Goal: Task Accomplishment & Management: Manage account settings

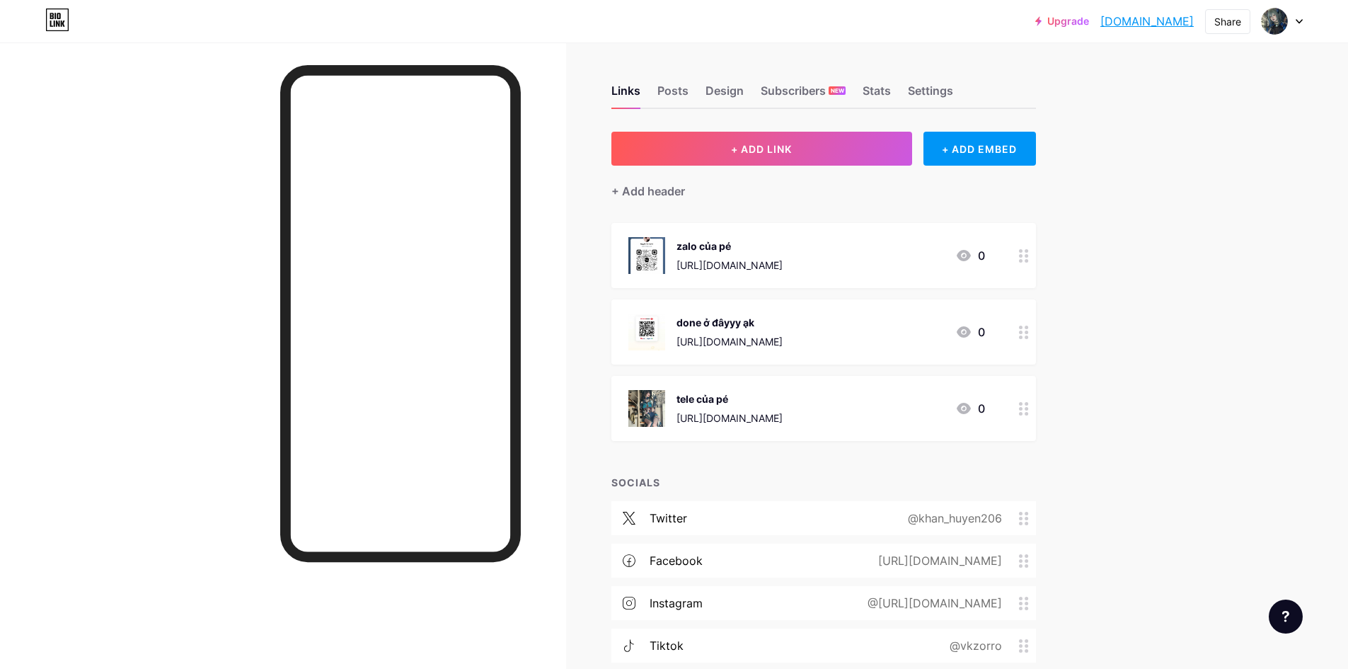
click at [1020, 402] on div at bounding box center [1024, 408] width 24 height 65
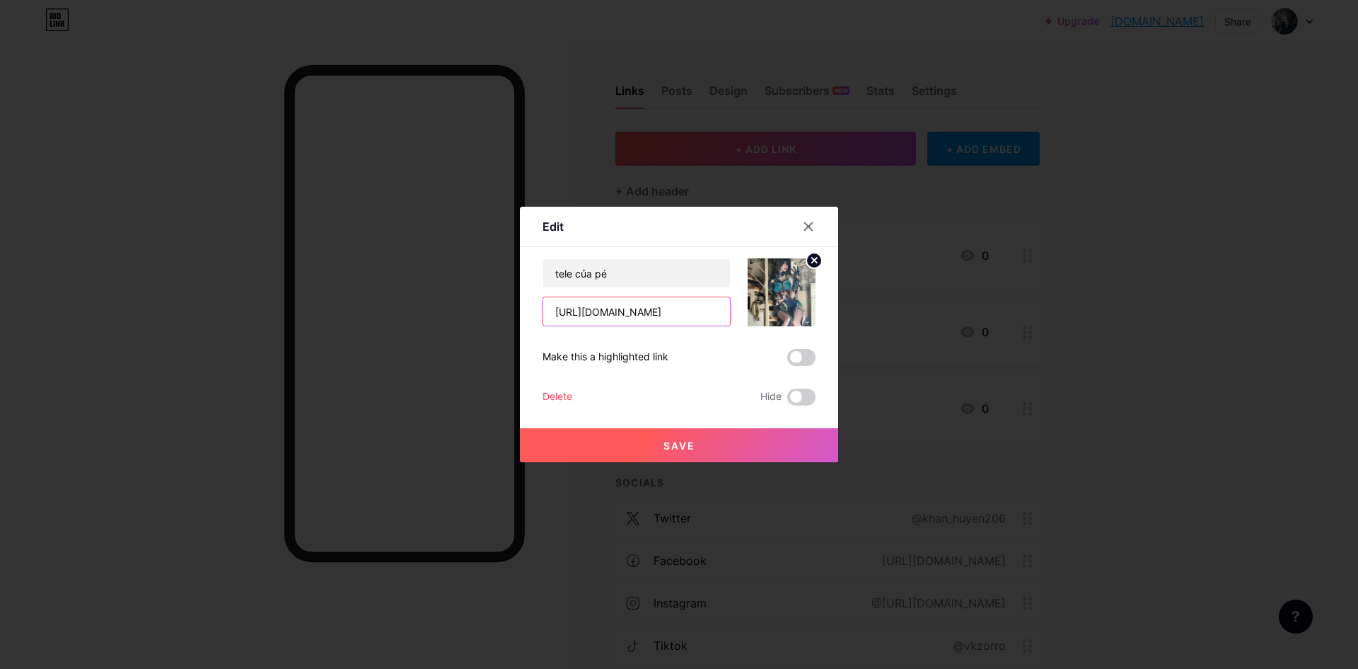
drag, startPoint x: 707, startPoint y: 312, endPoint x: 518, endPoint y: 316, distance: 189.6
click at [520, 316] on div "Edit Content YouTube Play YouTube video without leaving your page. ADD Vimeo Pl…" at bounding box center [679, 334] width 318 height 255
type input "646712"
drag, startPoint x: 505, startPoint y: 311, endPoint x: 496, endPoint y: 311, distance: 9.2
click at [496, 311] on div "Edit Content YouTube Play YouTube video without leaving your page. ADD Vimeo Pl…" at bounding box center [679, 334] width 1358 height 669
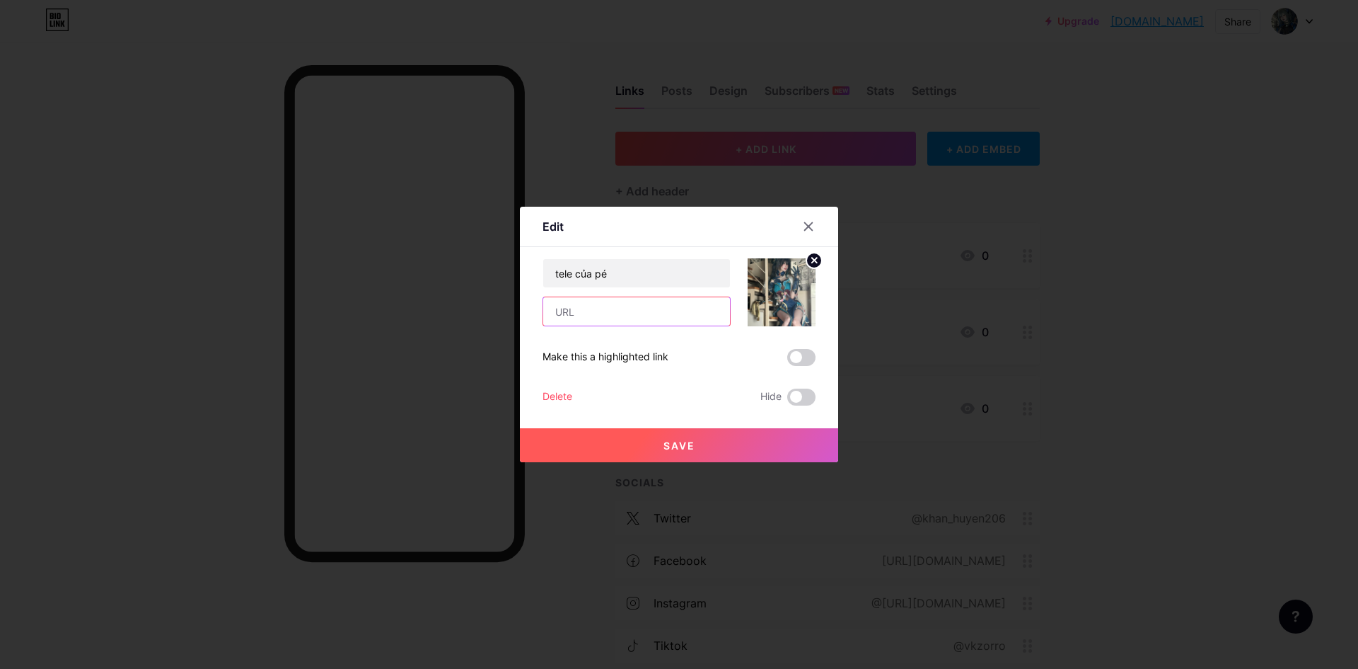
paste input "[URL][DOMAIN_NAME]"
type input "[URL][DOMAIN_NAME]"
click at [664, 441] on span "Save" at bounding box center [680, 445] width 32 height 12
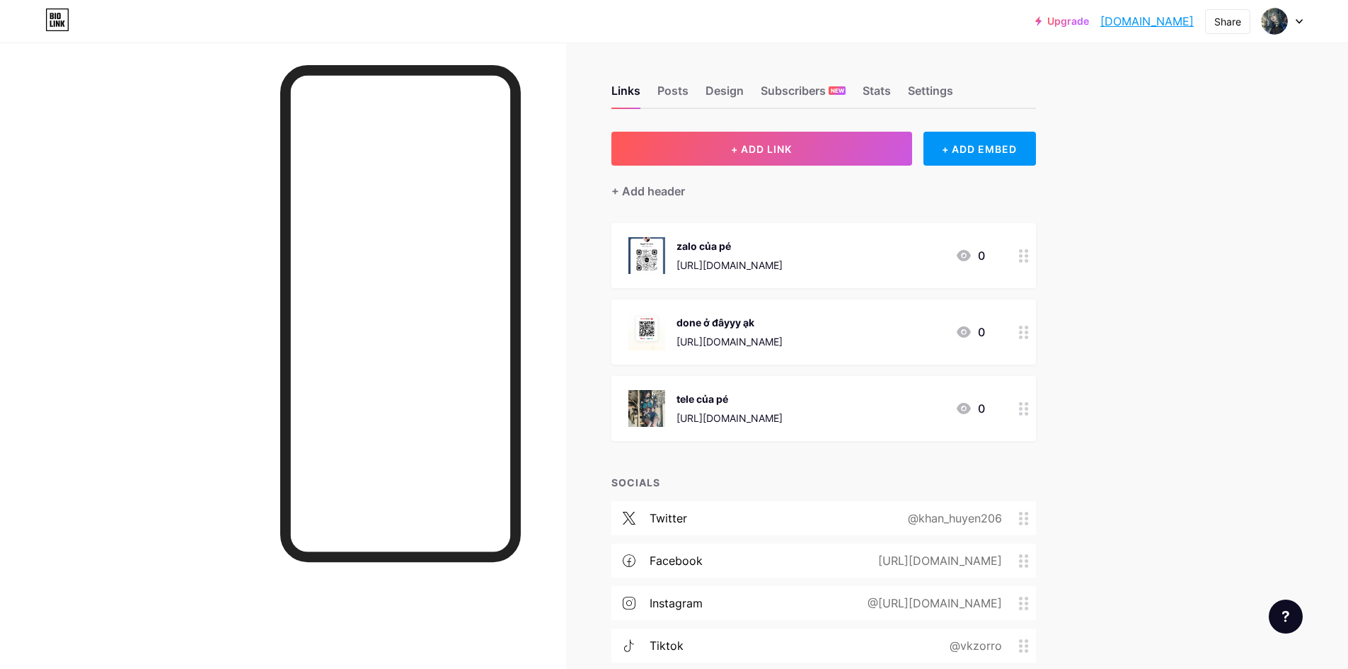
click at [647, 338] on img at bounding box center [646, 331] width 37 height 37
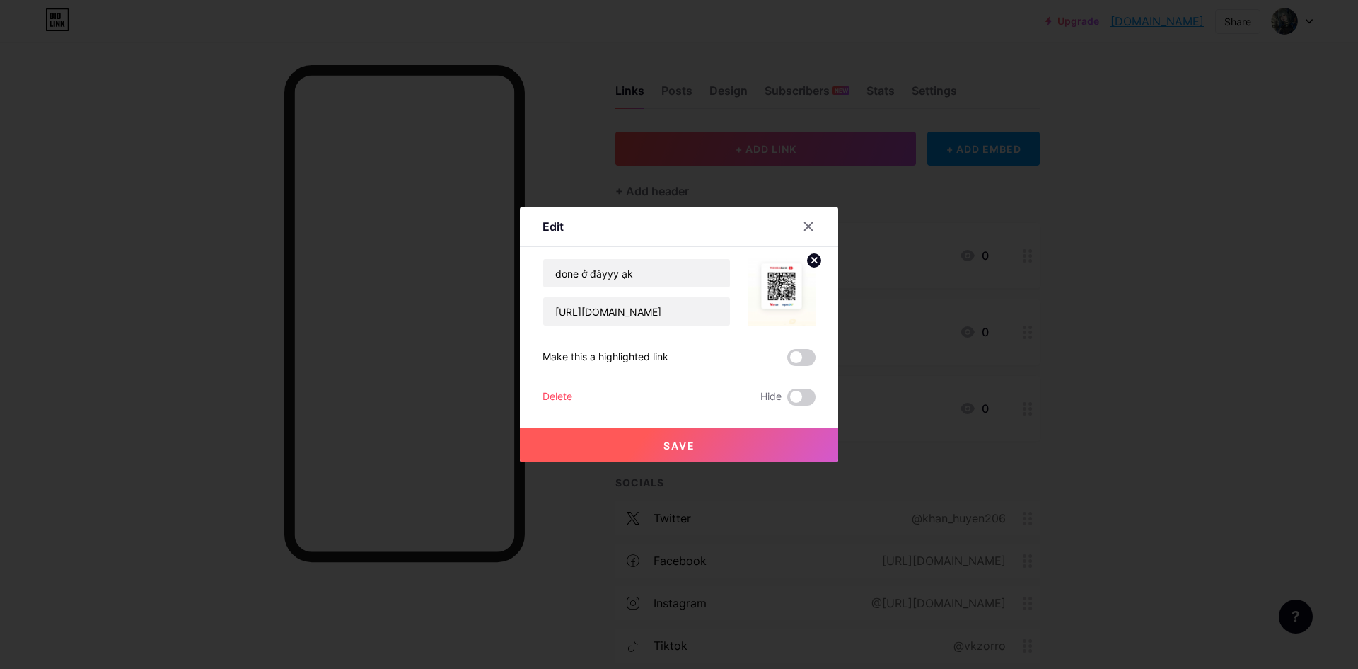
click at [745, 362] on div "Make this a highlighted link" at bounding box center [679, 357] width 273 height 17
click at [775, 282] on img at bounding box center [782, 292] width 68 height 68
drag, startPoint x: 764, startPoint y: 285, endPoint x: 753, endPoint y: 262, distance: 25.9
click at [753, 262] on img at bounding box center [782, 292] width 68 height 68
drag, startPoint x: 753, startPoint y: 262, endPoint x: 763, endPoint y: 274, distance: 15.6
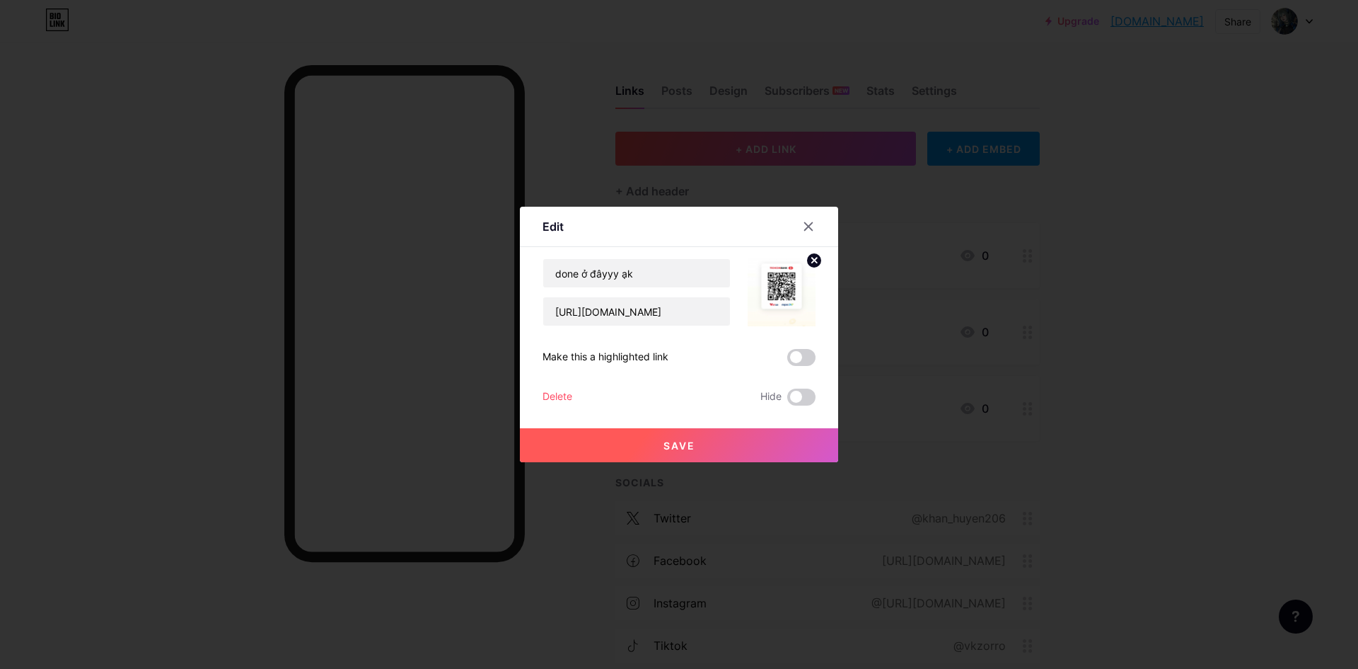
click at [753, 262] on img at bounding box center [782, 292] width 68 height 68
click at [771, 281] on img at bounding box center [782, 292] width 68 height 68
click at [806, 261] on circle at bounding box center [814, 261] width 16 height 16
click at [790, 283] on icon at bounding box center [782, 284] width 28 height 26
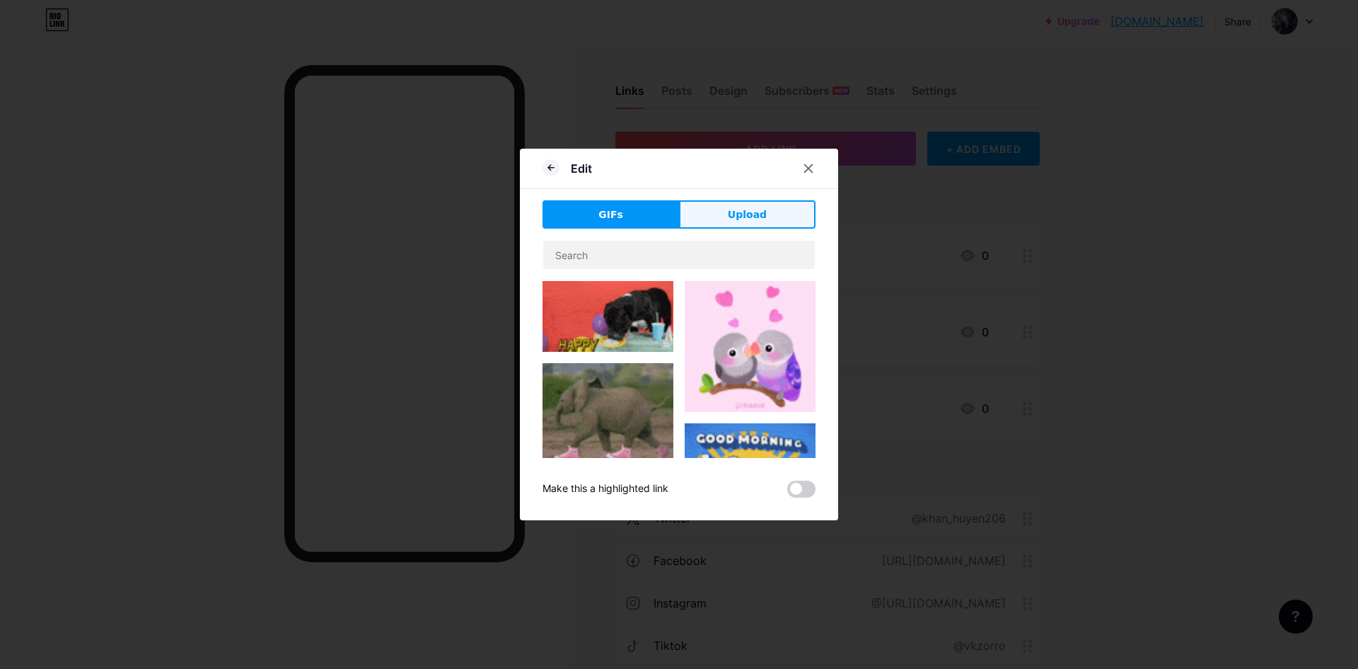
click at [746, 216] on span "Upload" at bounding box center [747, 214] width 39 height 15
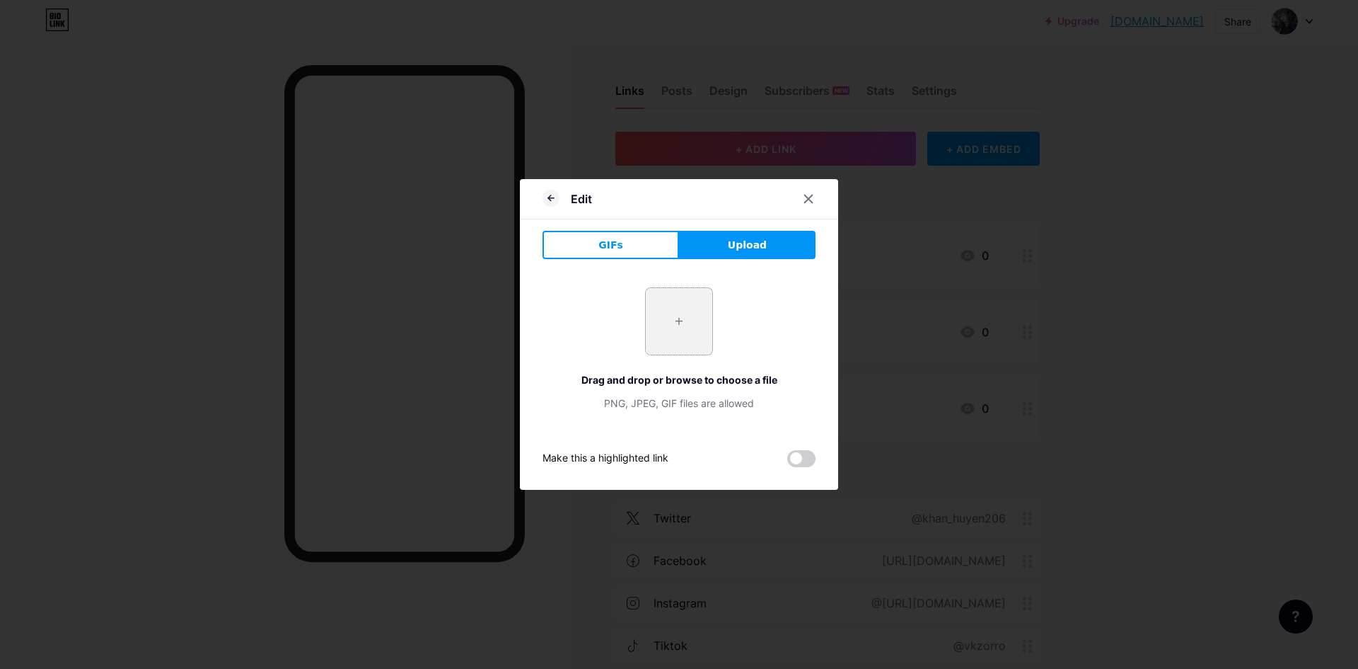
click at [690, 323] on input "file" at bounding box center [679, 321] width 67 height 67
type input "C:\fakepath\cossss.jpg"
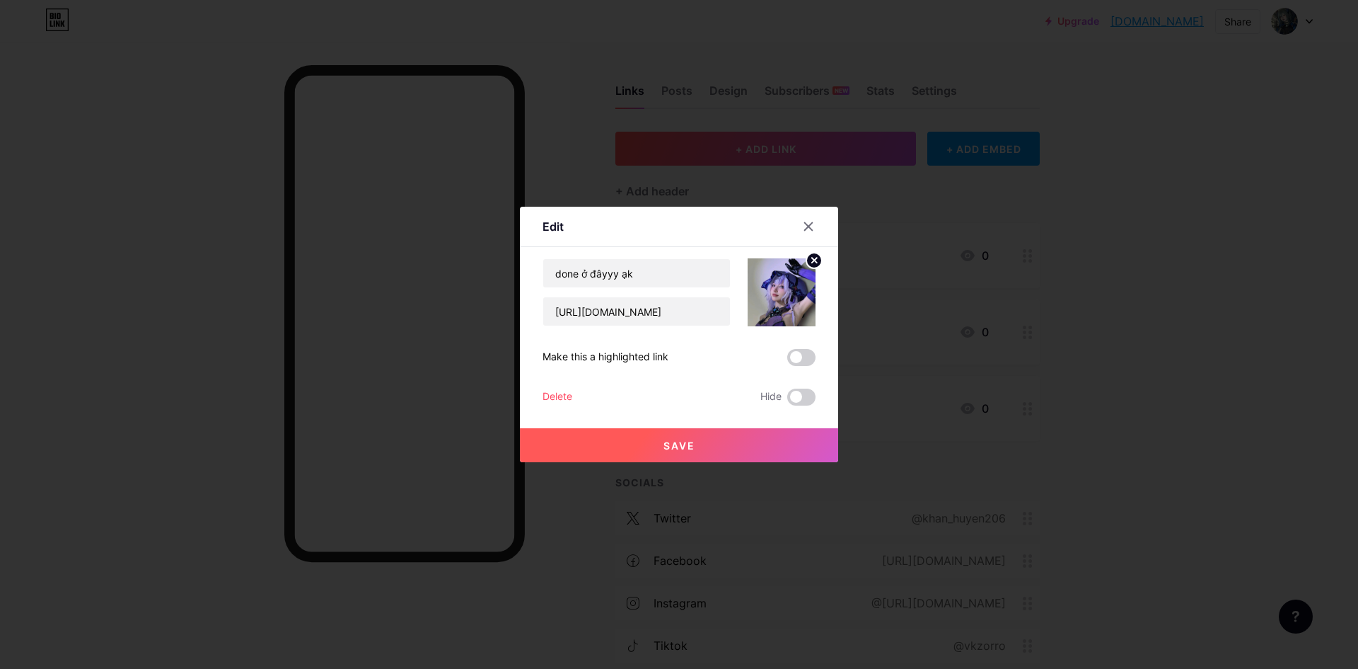
click at [756, 300] on img at bounding box center [782, 292] width 68 height 68
drag, startPoint x: 761, startPoint y: 299, endPoint x: 755, endPoint y: 283, distance: 17.5
click at [755, 283] on img at bounding box center [782, 292] width 68 height 68
click at [738, 447] on button "Save" at bounding box center [679, 445] width 318 height 34
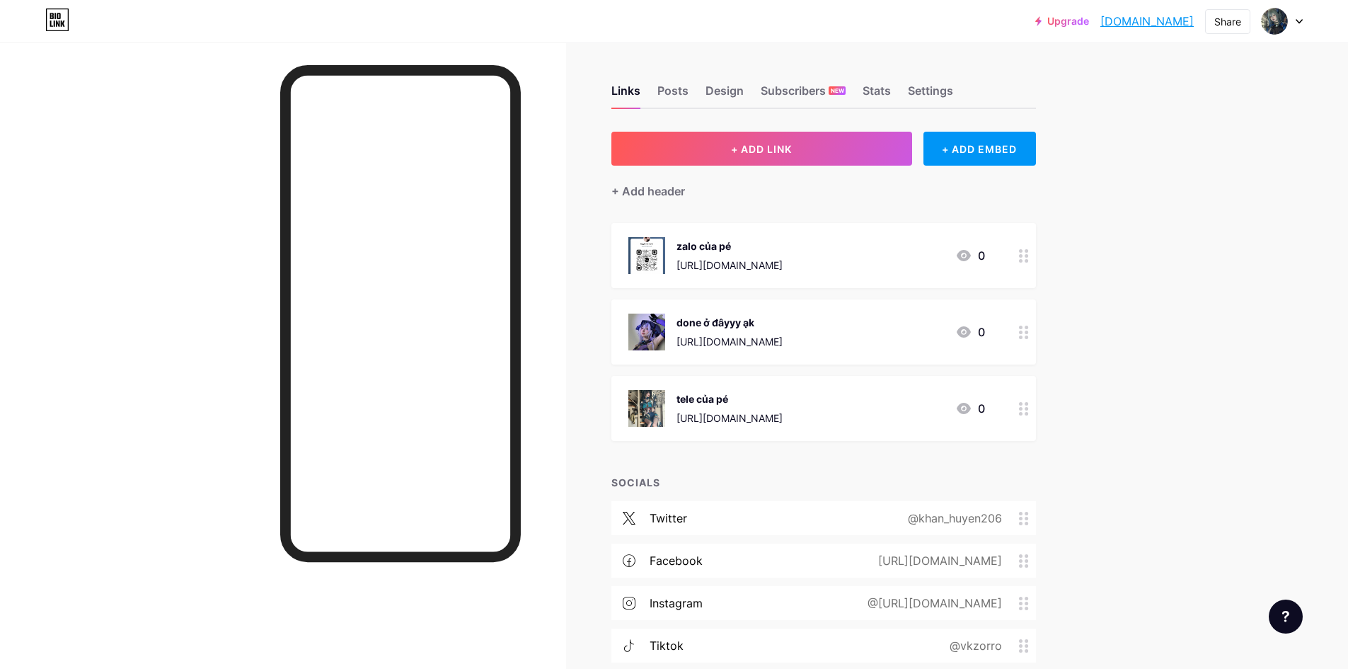
click at [1014, 251] on div "zalo của pé [URL][DOMAIN_NAME] 0" at bounding box center [823, 255] width 424 height 65
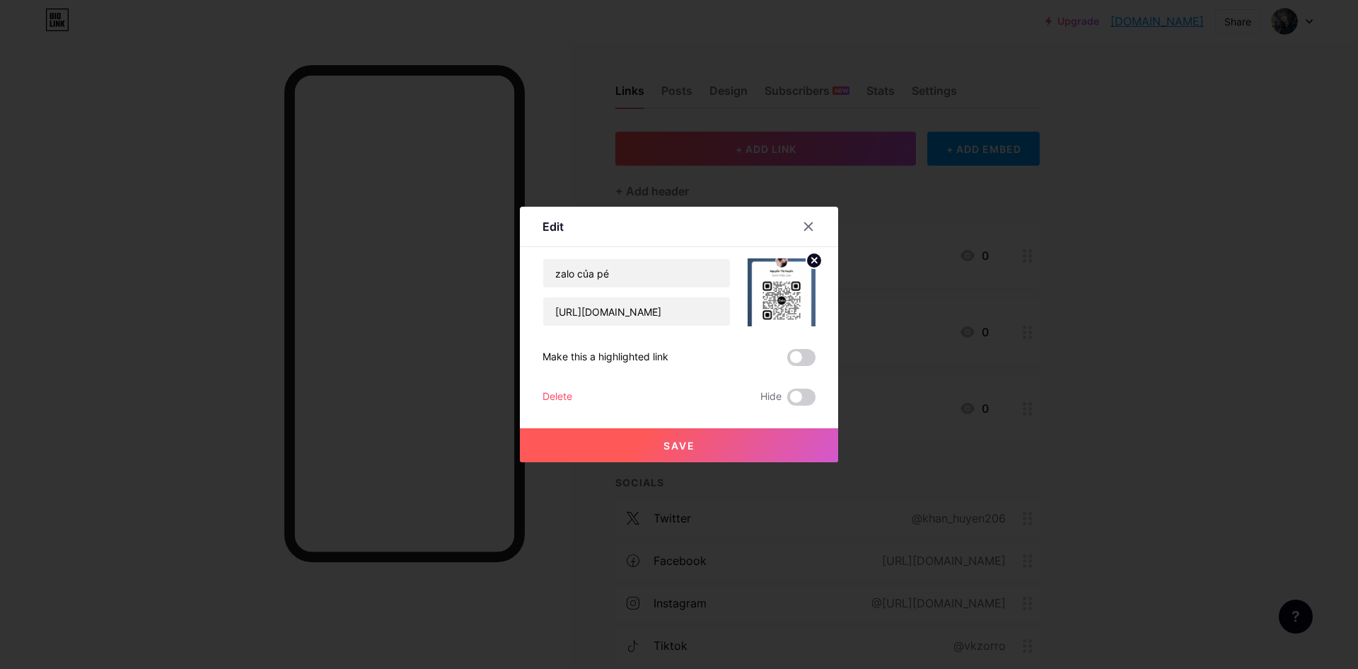
click at [806, 259] on circle at bounding box center [814, 261] width 16 height 16
click at [773, 294] on rect at bounding box center [779, 282] width 23 height 23
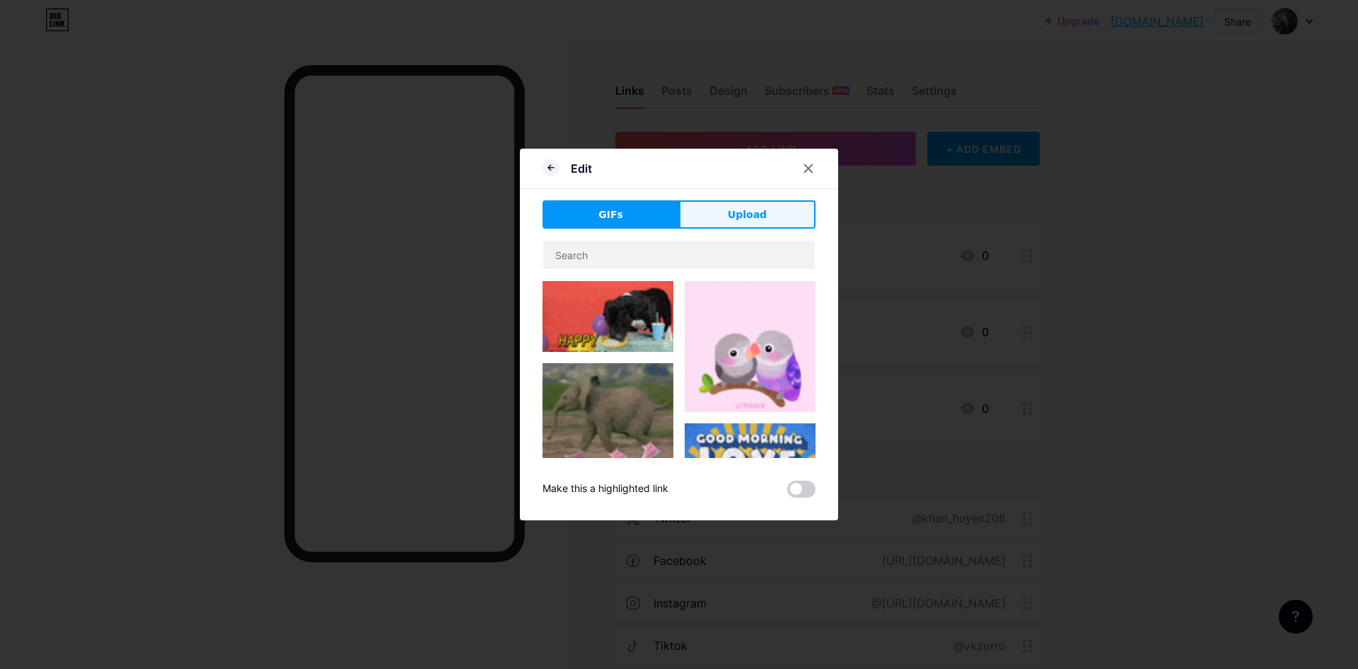
click at [772, 224] on button "Upload" at bounding box center [747, 214] width 137 height 28
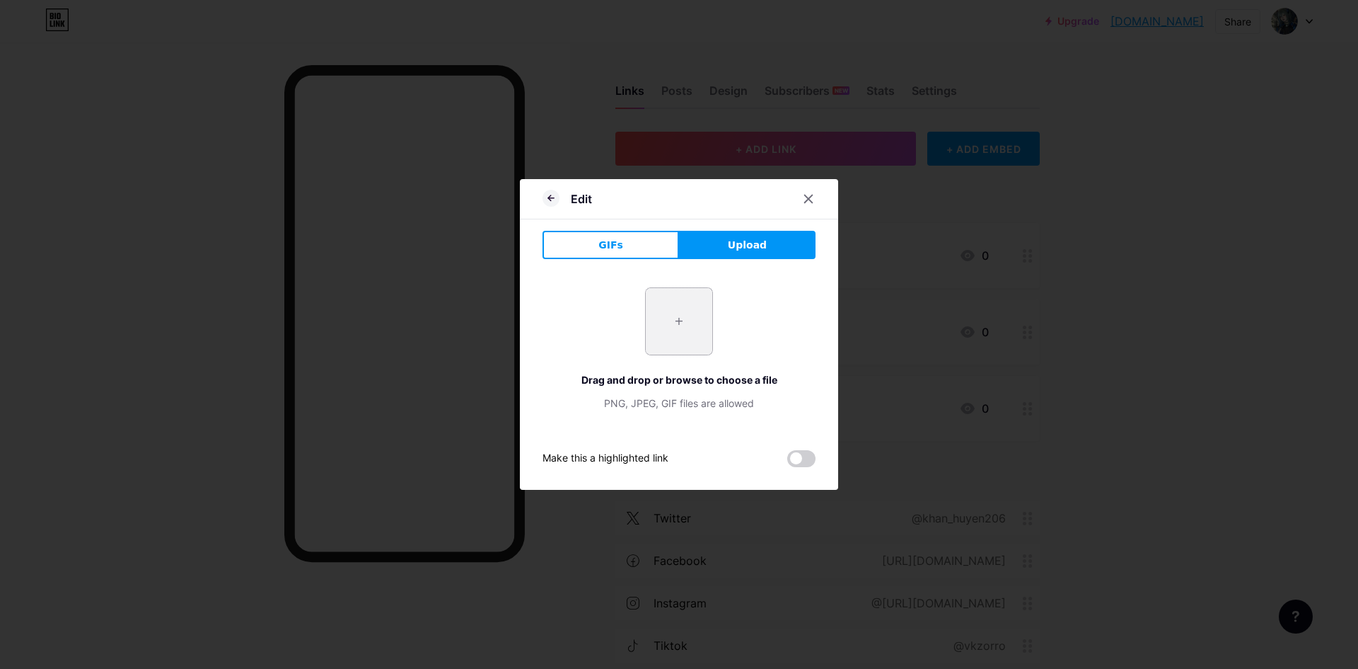
click at [695, 303] on input "file" at bounding box center [679, 321] width 67 height 67
type input "C:\fakepath\cót.jpg"
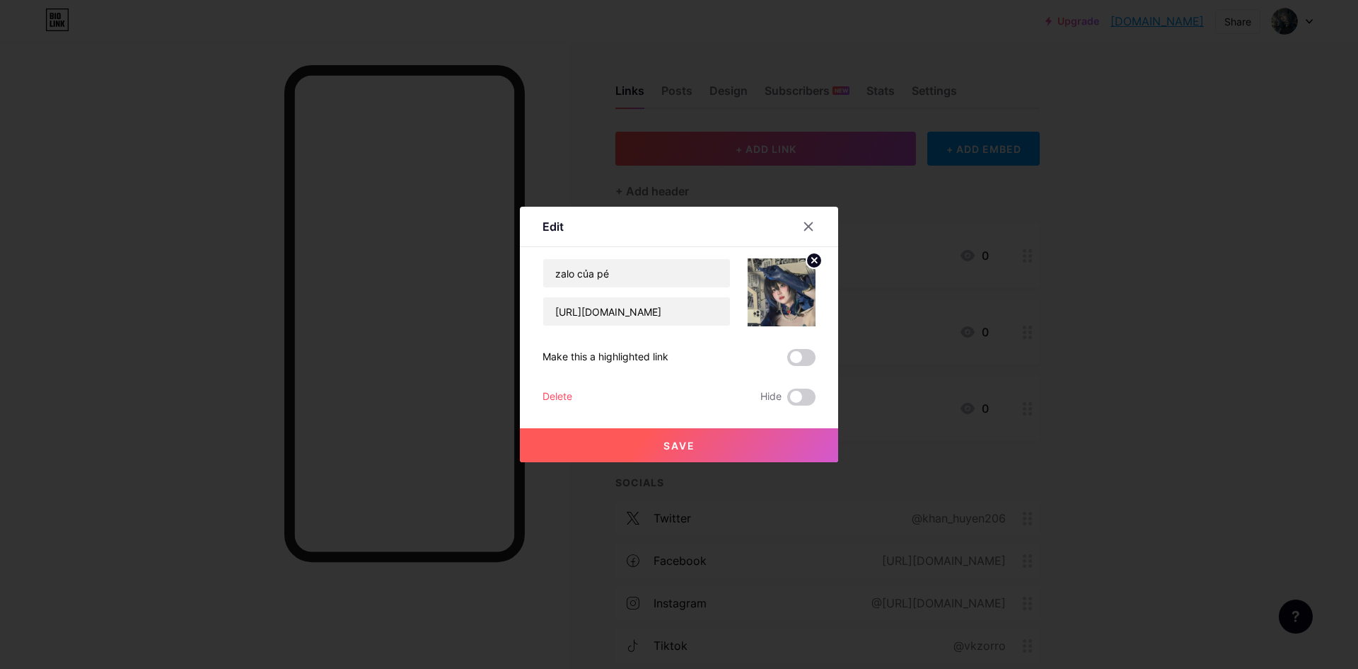
click at [767, 445] on button "Save" at bounding box center [679, 445] width 318 height 34
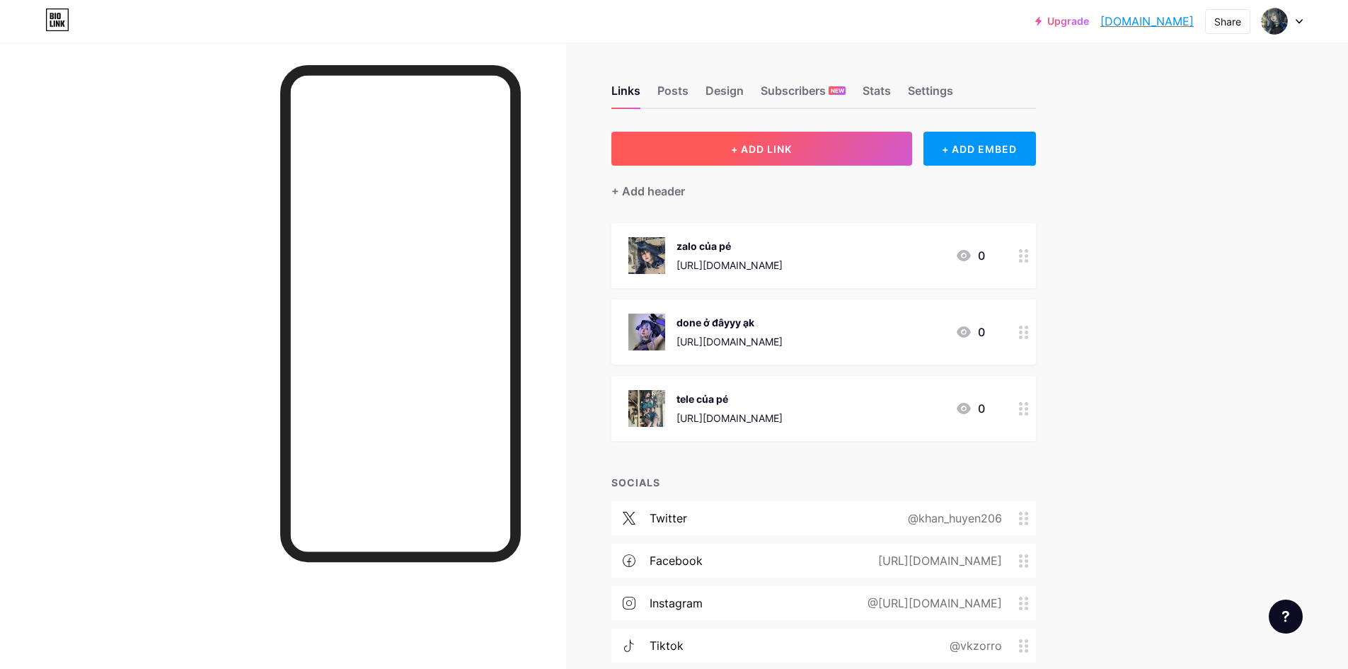
click at [787, 154] on span "+ ADD LINK" at bounding box center [761, 149] width 61 height 12
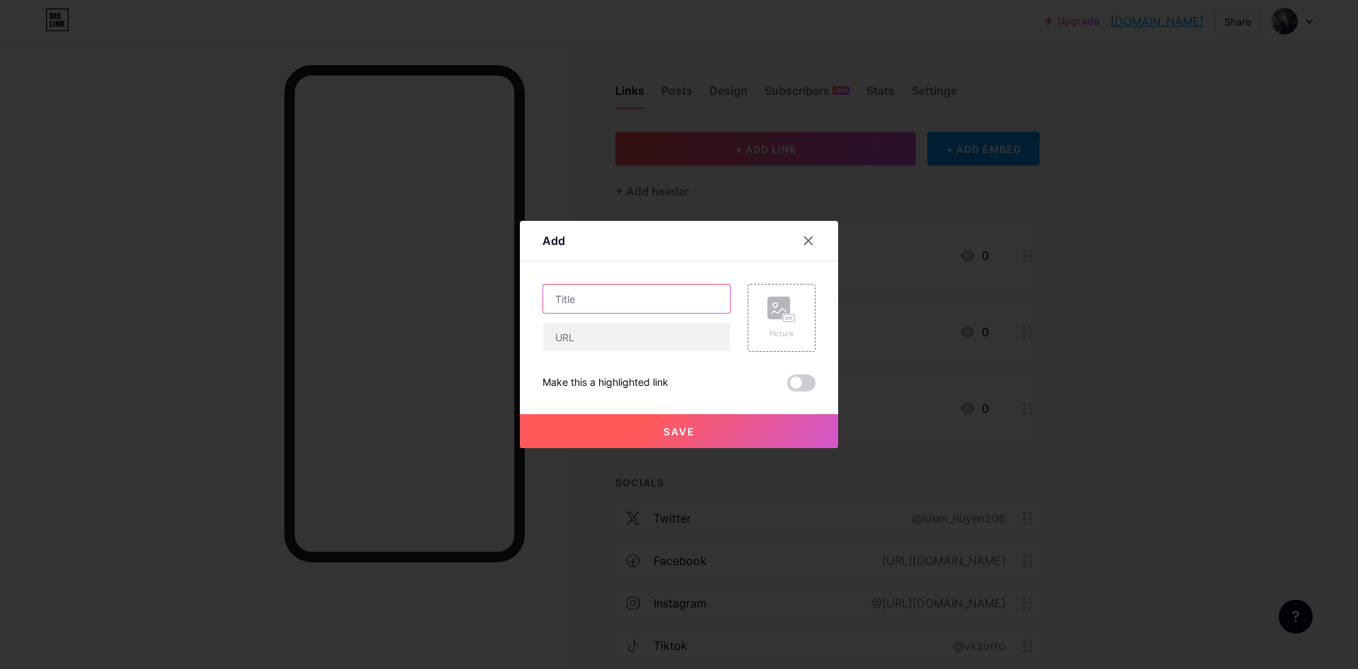
click at [705, 301] on input "text" at bounding box center [636, 298] width 187 height 28
drag, startPoint x: 543, startPoint y: 295, endPoint x: 663, endPoint y: 314, distance: 121.1
click at [663, 314] on div "demo ảnh album" at bounding box center [637, 318] width 188 height 68
type input "demo ảnh album"
click at [784, 321] on rect at bounding box center [789, 318] width 11 height 7
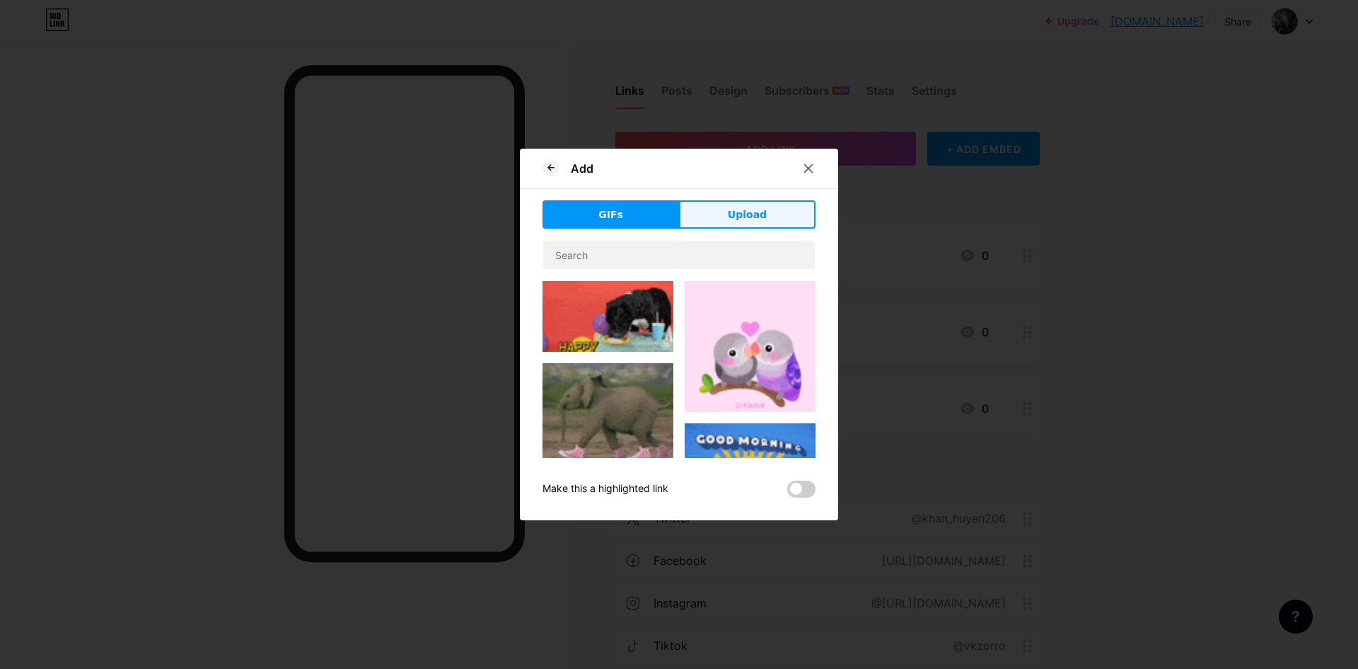
click at [742, 219] on span "Upload" at bounding box center [747, 214] width 39 height 15
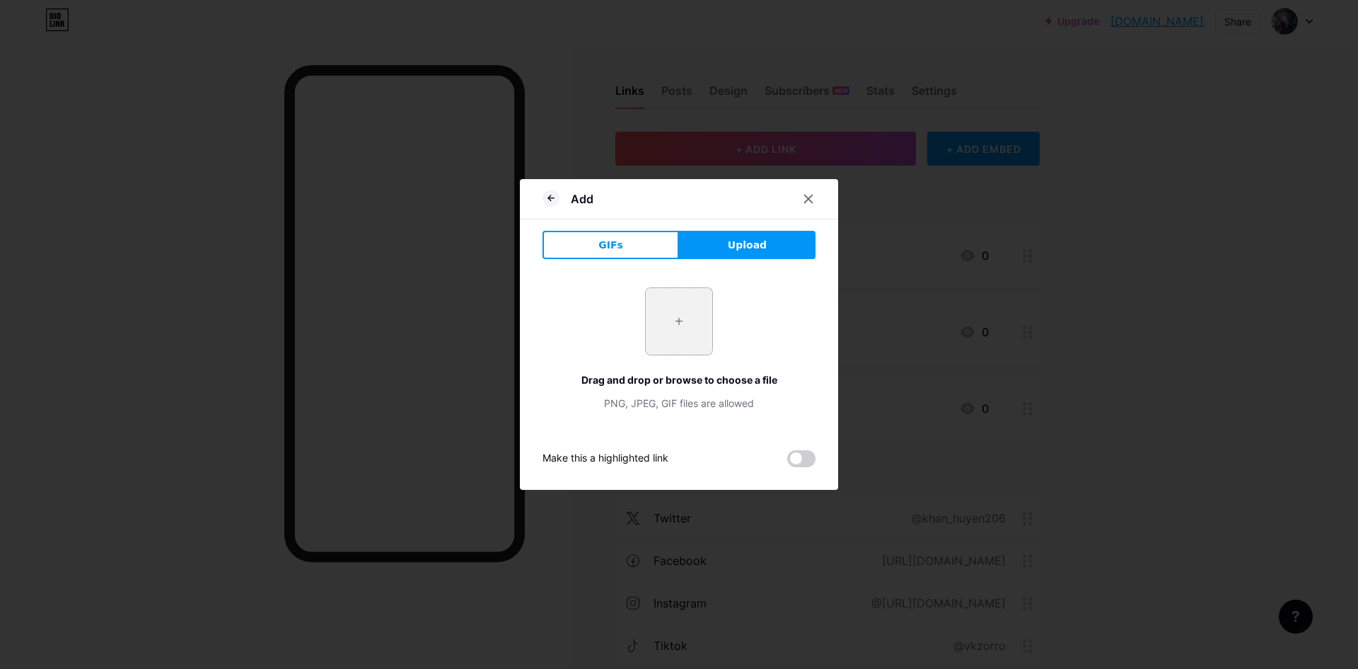
click at [703, 313] on input "file" at bounding box center [679, 321] width 67 height 67
type input "C:\fakepath\cose.jpg"
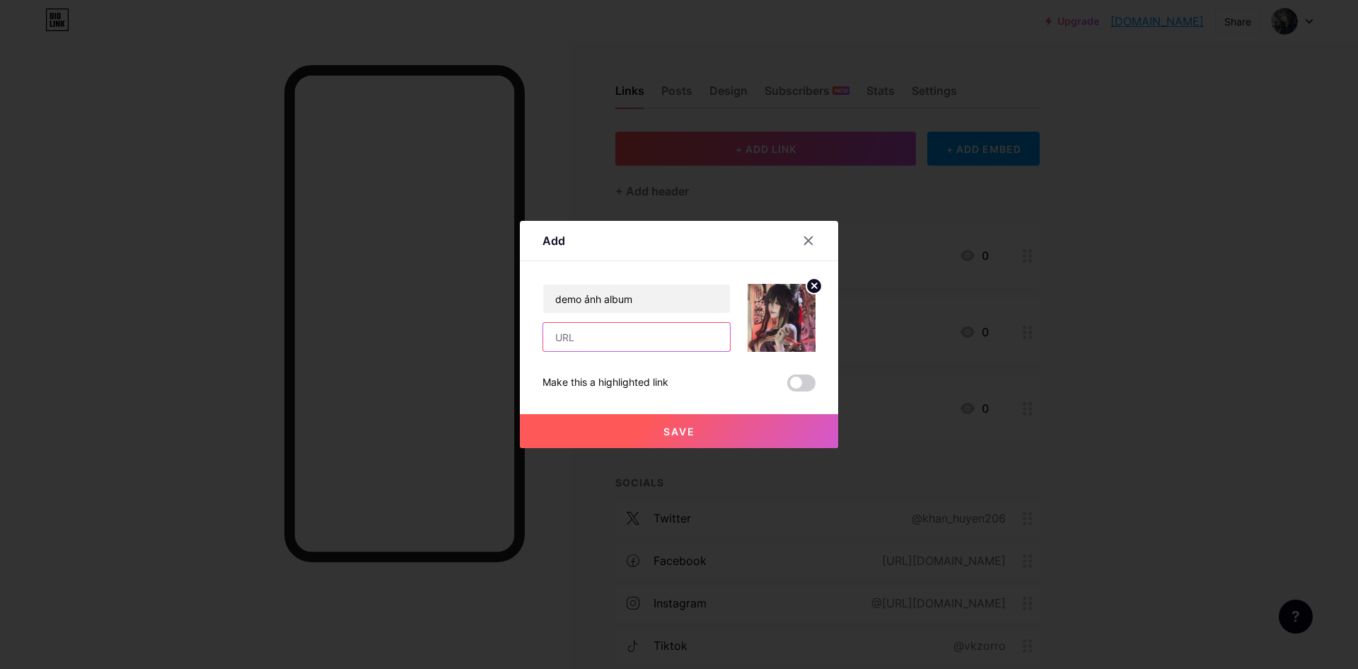
click at [635, 349] on input "text" at bounding box center [636, 337] width 187 height 28
paste input "[URL][DOMAIN_NAME]"
type input "[URL][DOMAIN_NAME]"
click at [649, 306] on input "demo ảnh album" at bounding box center [636, 298] width 187 height 28
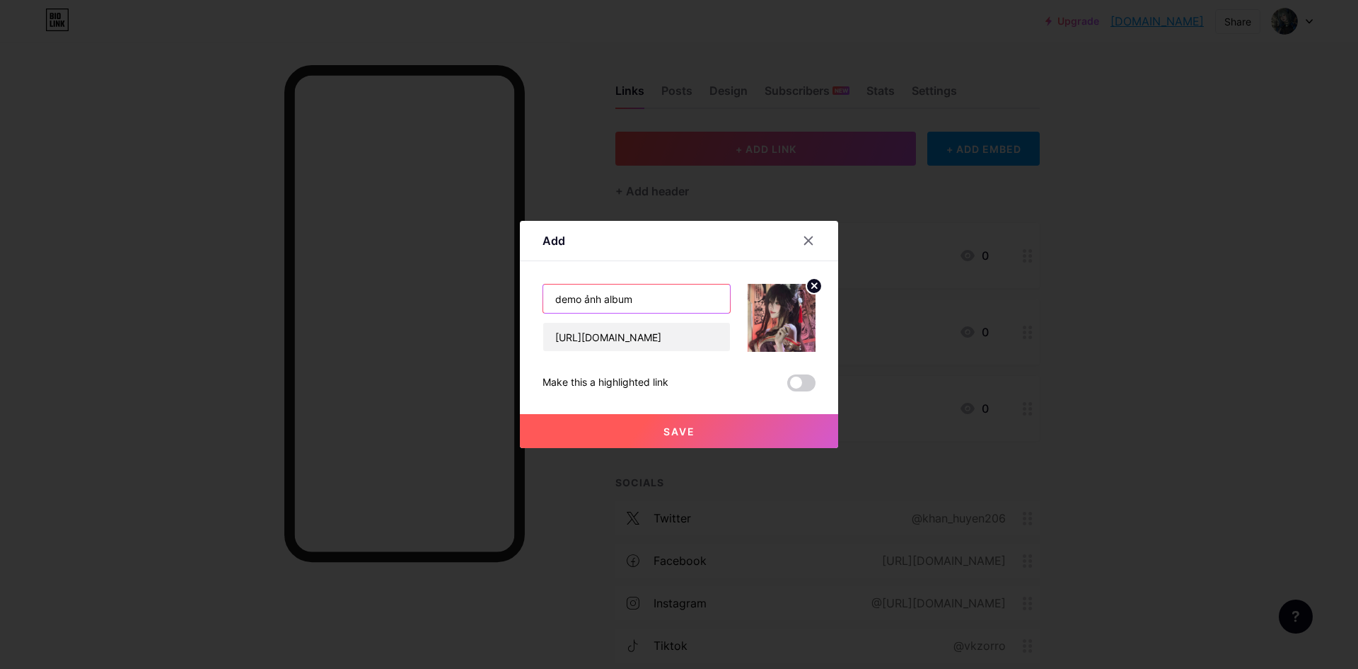
scroll to position [0, 0]
click at [592, 301] on input "demo ảnh album" at bounding box center [636, 298] width 187 height 28
click at [625, 294] on input "demo ảnh album" at bounding box center [636, 298] width 187 height 28
type input "demo ảnh album1"
click at [735, 436] on button "Save" at bounding box center [679, 431] width 318 height 34
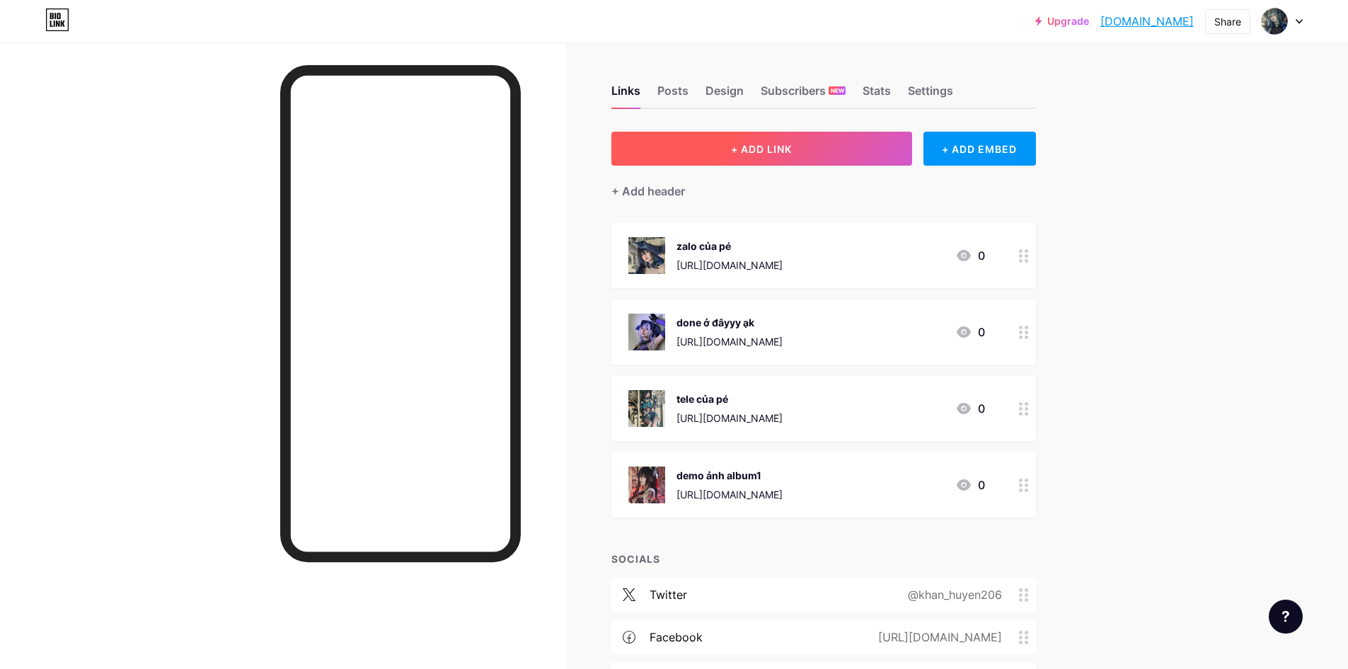
click at [853, 157] on button "+ ADD LINK" at bounding box center [761, 149] width 301 height 34
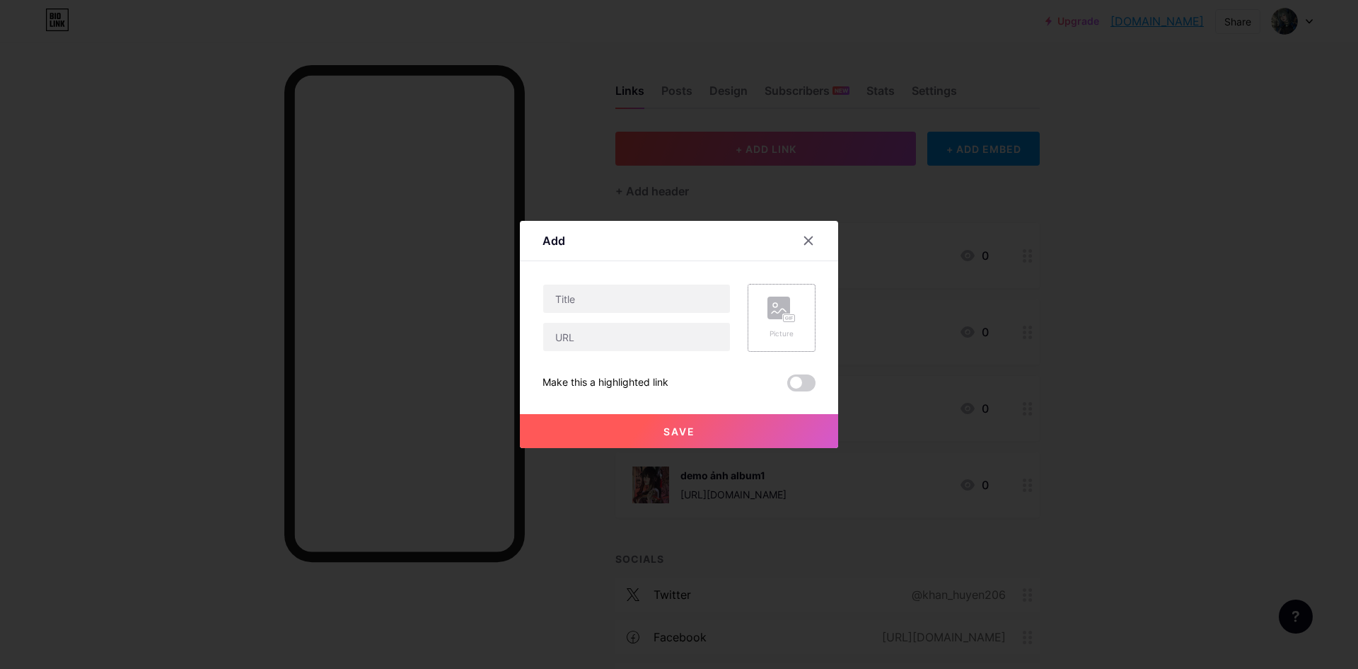
click at [769, 324] on div "Picture" at bounding box center [782, 317] width 28 height 42
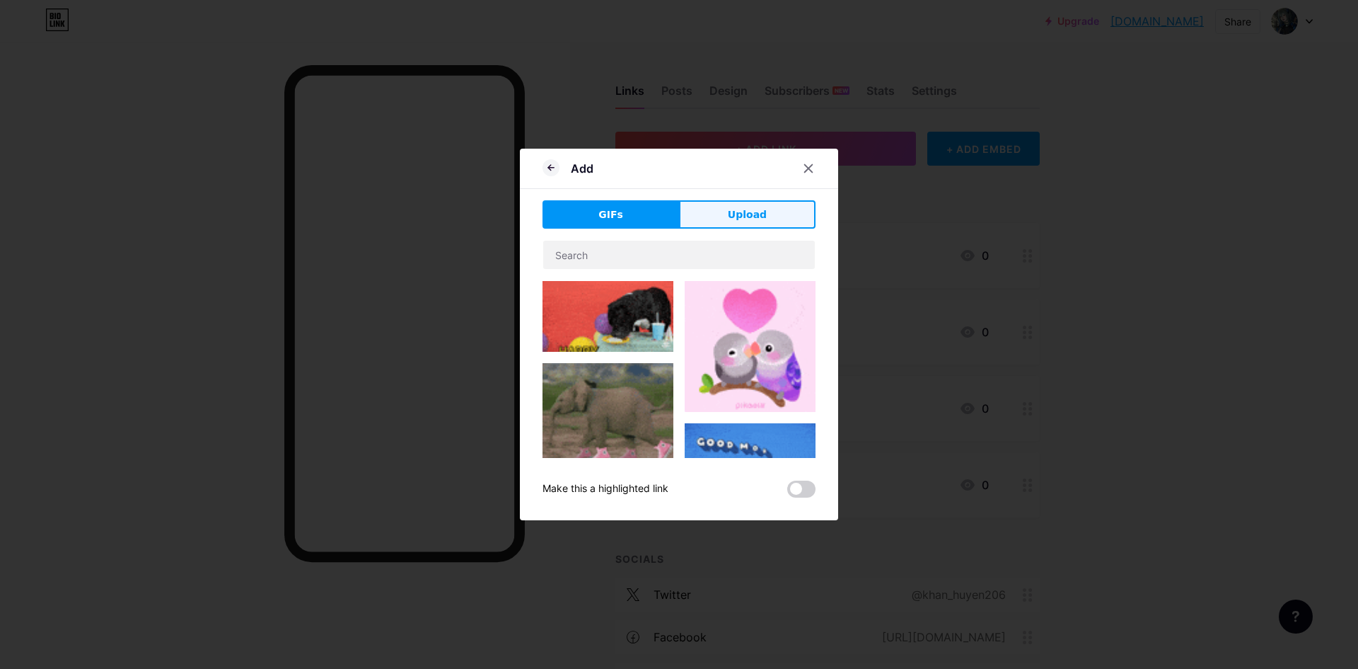
click at [707, 216] on button "Upload" at bounding box center [747, 214] width 137 height 28
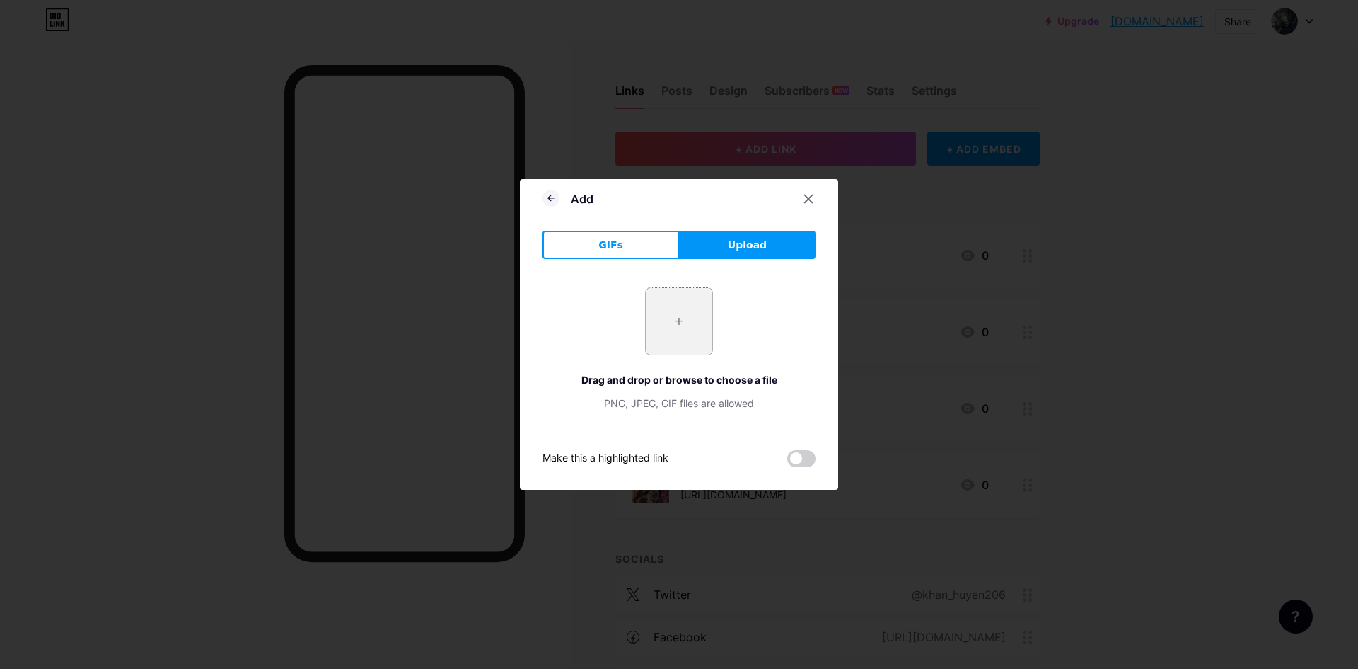
click at [671, 310] on input "file" at bounding box center [679, 321] width 67 height 67
type input "C:\fakepath\z6919932017708_0da775791616286bed31938b9c2d9816.jpg"
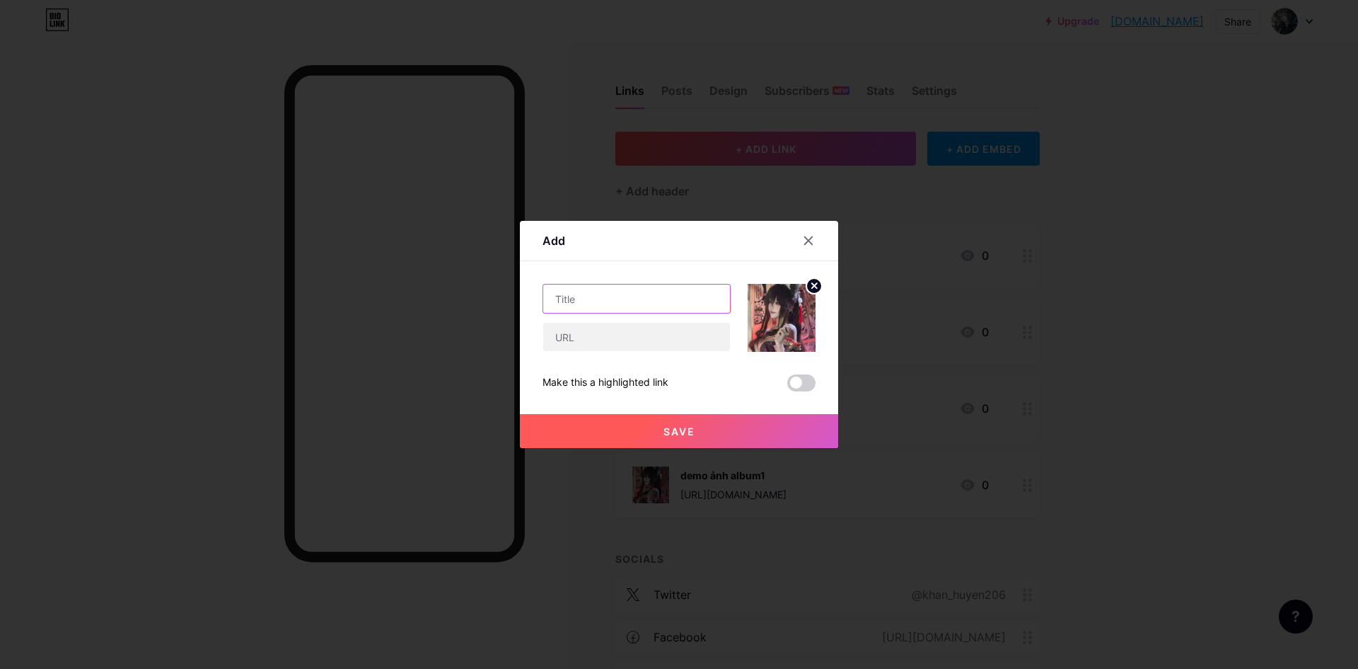
click at [649, 302] on input "text" at bounding box center [636, 298] width 187 height 28
type input "demo ảnh album2"
click at [636, 338] on input "text" at bounding box center [636, 337] width 187 height 28
click at [642, 342] on input "text" at bounding box center [636, 337] width 187 height 28
paste input "[URL][DOMAIN_NAME]"
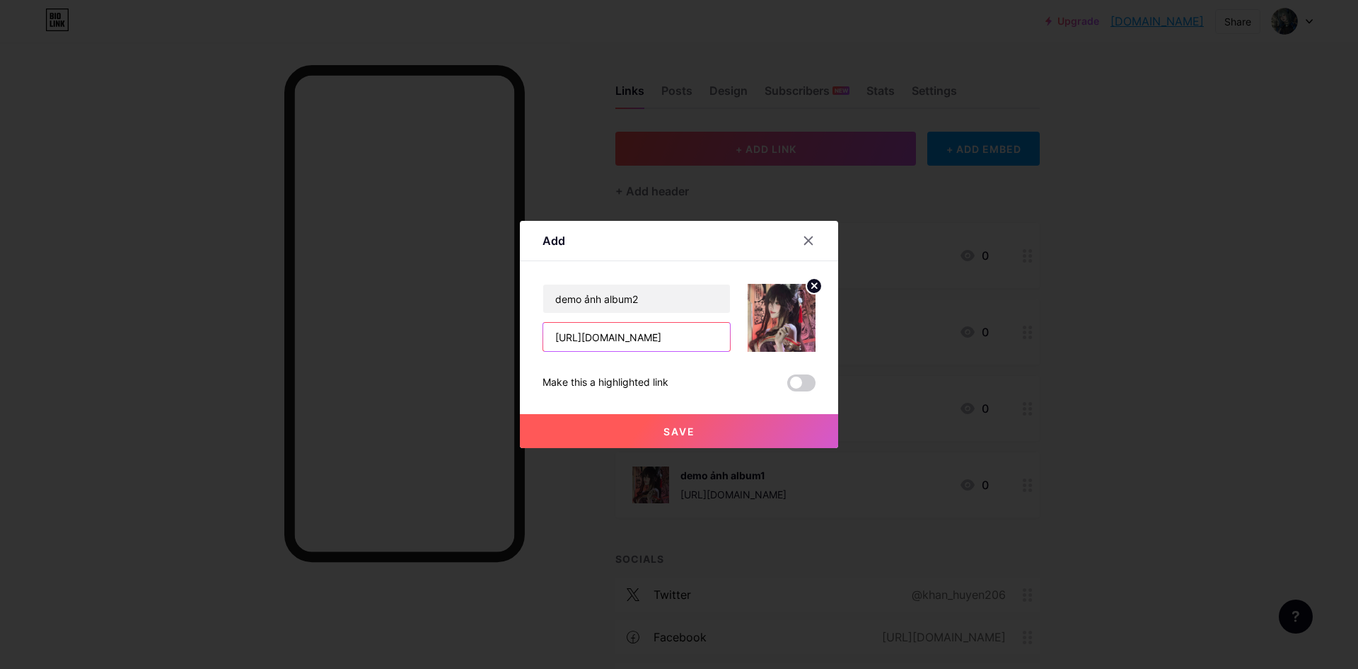
scroll to position [0, 204]
type input "[URL][DOMAIN_NAME]"
click at [600, 426] on button "Save" at bounding box center [679, 431] width 318 height 34
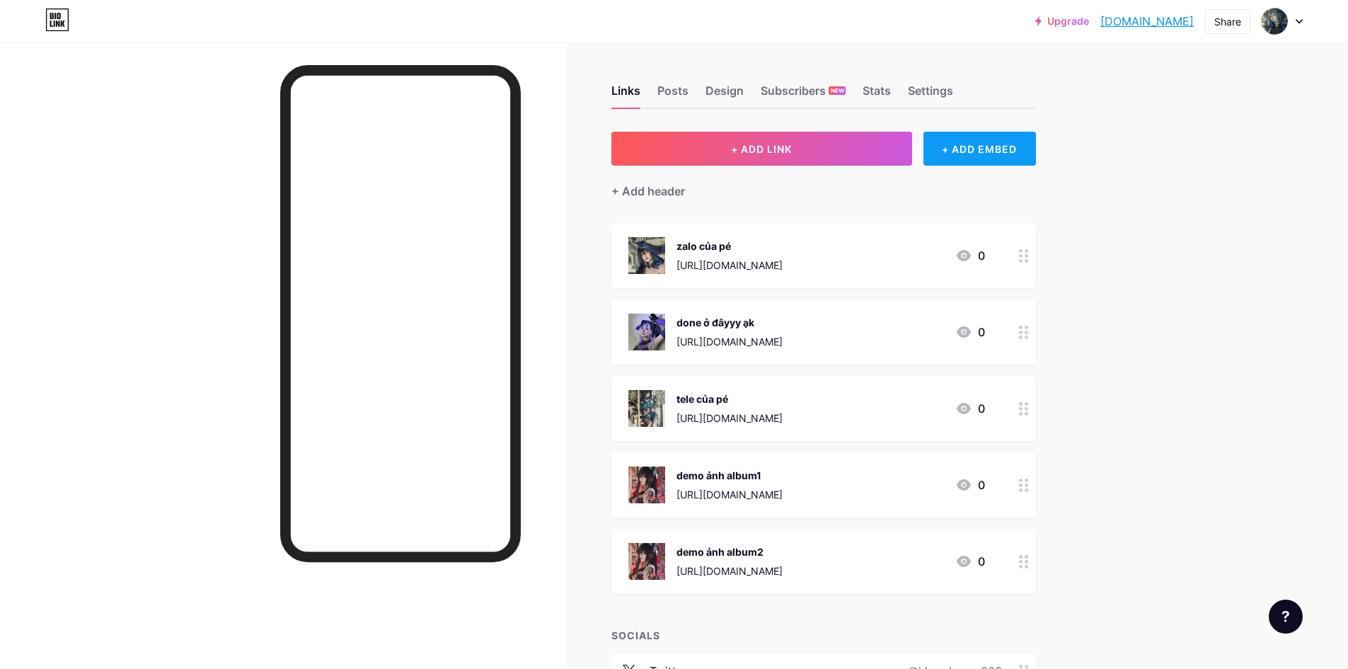
click at [975, 154] on div "+ ADD EMBED" at bounding box center [979, 149] width 112 height 34
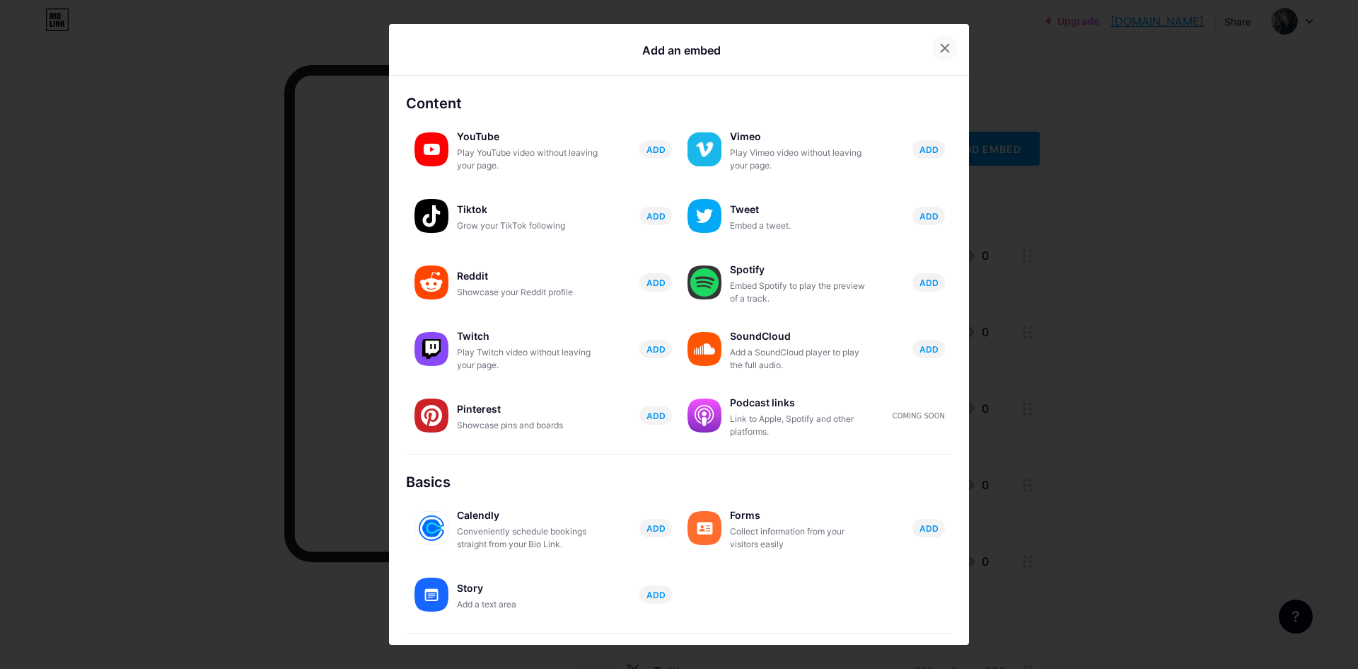
click at [944, 50] on div at bounding box center [944, 47] width 25 height 25
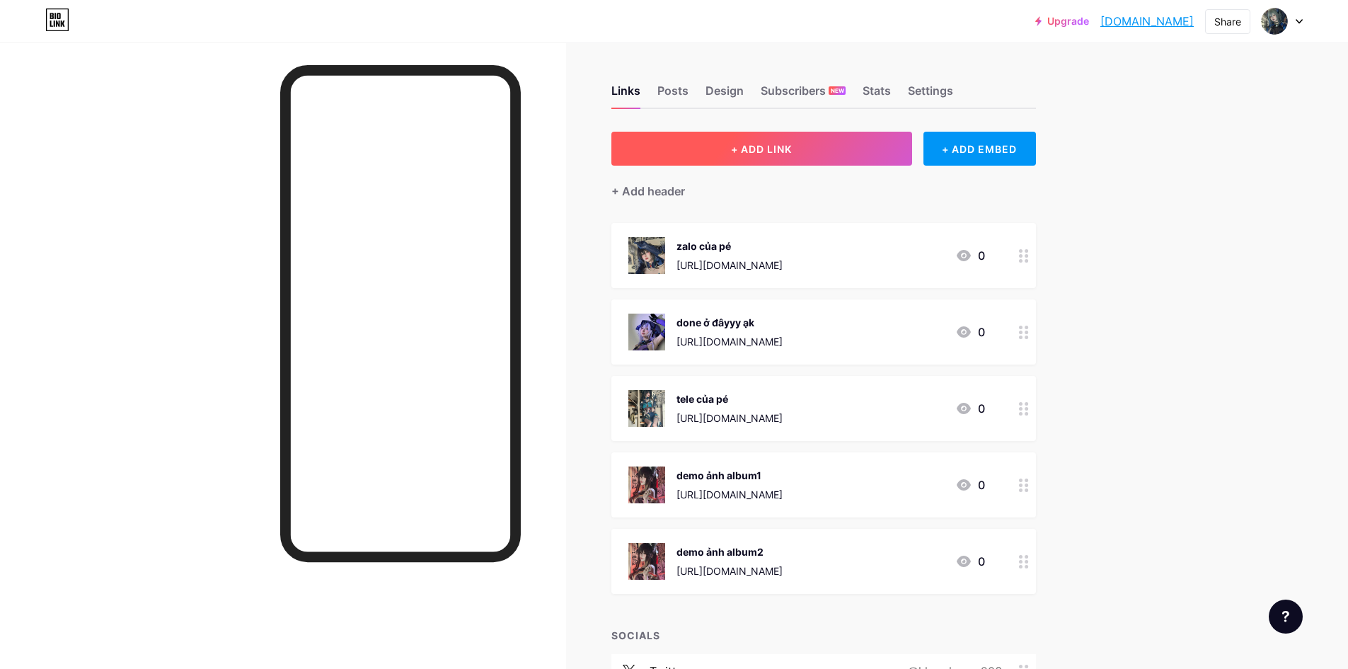
click at [822, 159] on button "+ ADD LINK" at bounding box center [761, 149] width 301 height 34
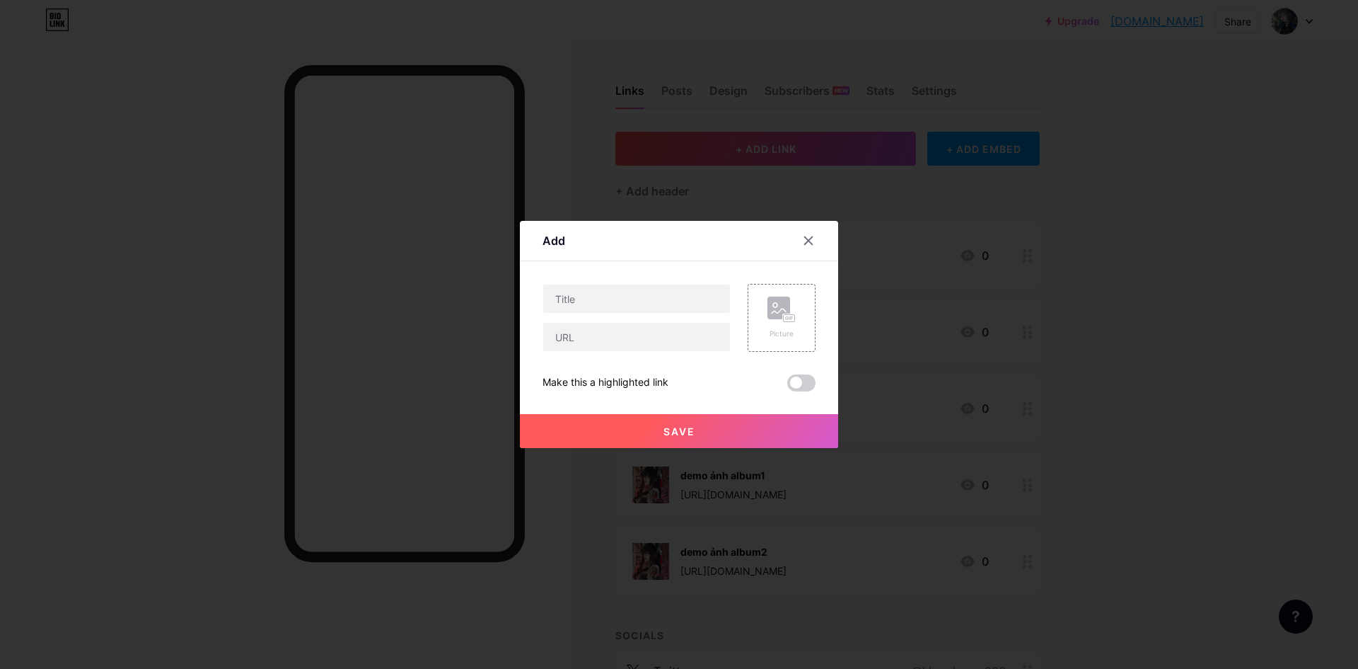
click at [648, 313] on div at bounding box center [637, 299] width 188 height 30
click at [644, 299] on input "text" at bounding box center [636, 298] width 187 height 28
type input "demo ảnh album3"
click at [777, 320] on icon at bounding box center [782, 309] width 28 height 26
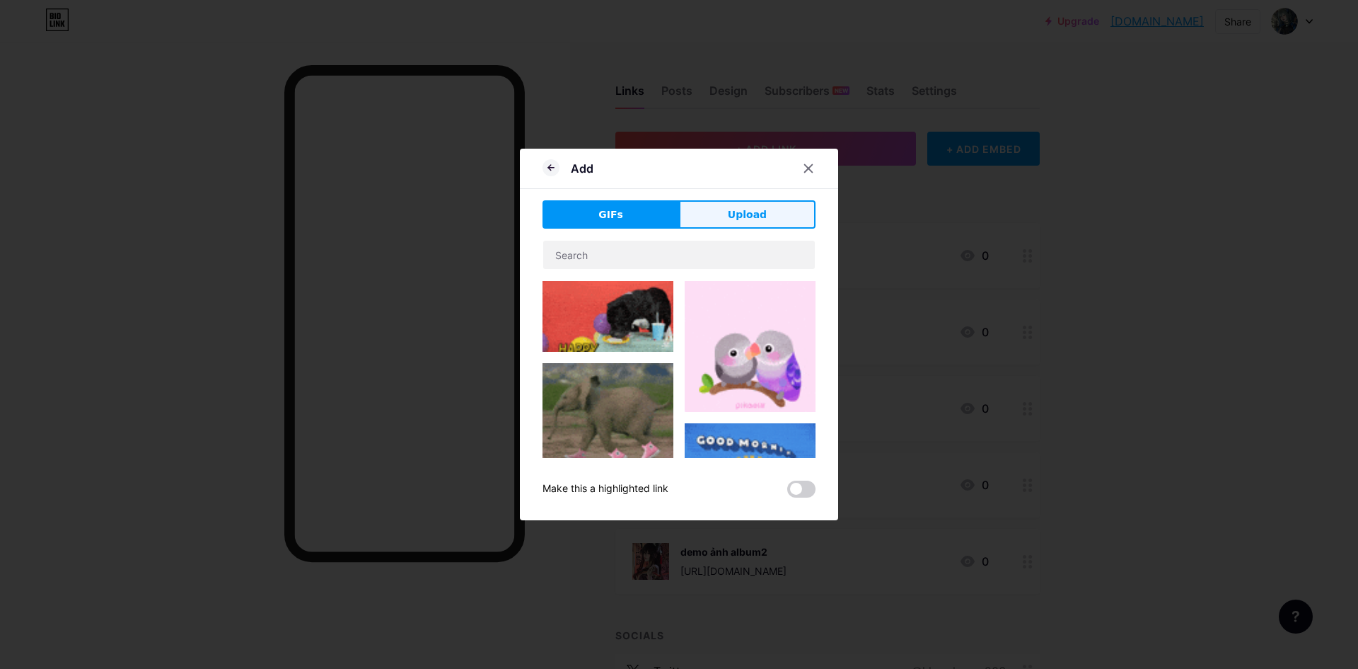
click at [682, 227] on button "Upload" at bounding box center [747, 214] width 137 height 28
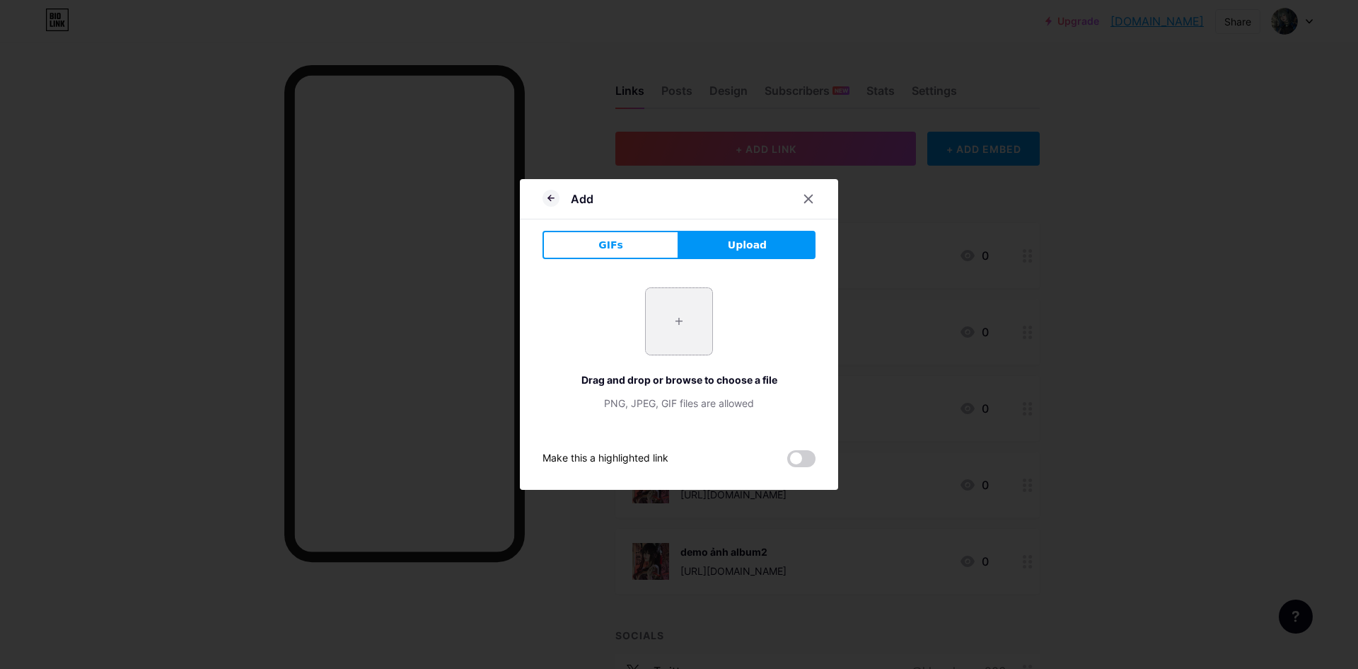
click at [681, 294] on input "file" at bounding box center [679, 321] width 67 height 67
type input "C:\fakepath\z6919932017708_0da775791616286bed31938b9c2d9816.jpg"
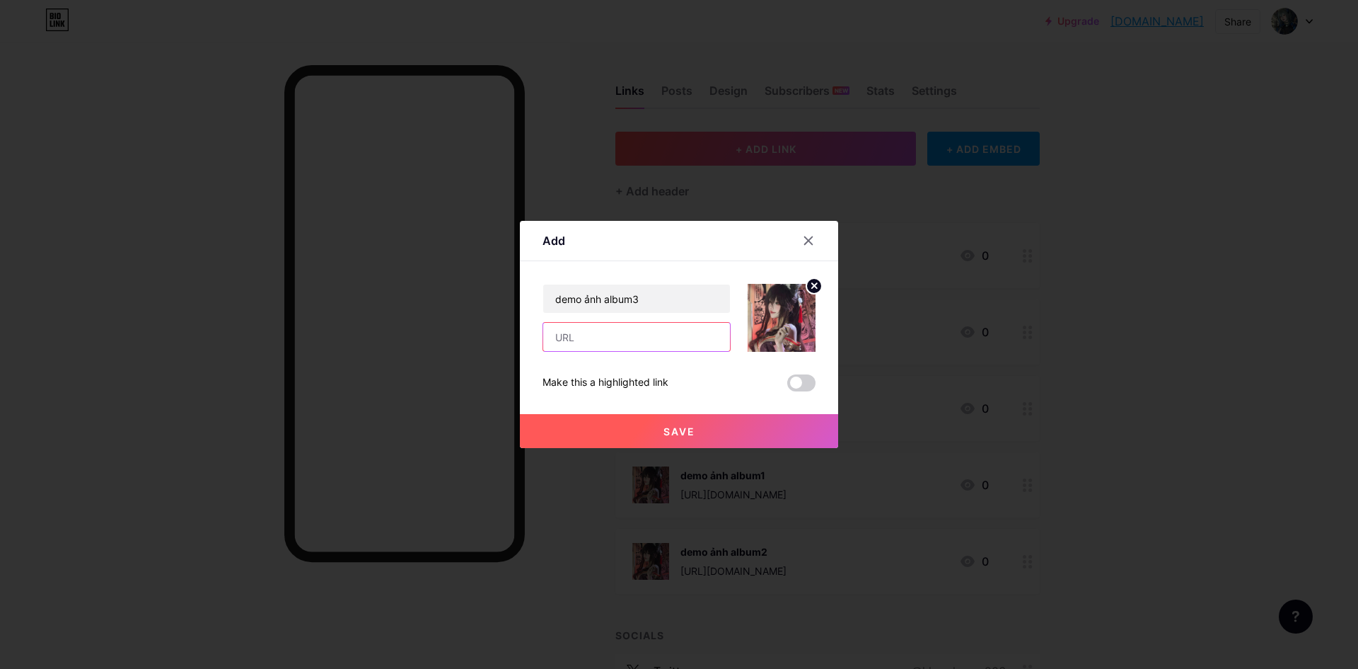
click at [688, 333] on input "text" at bounding box center [636, 337] width 187 height 28
paste input "[URL][DOMAIN_NAME]"
type input "[URL][DOMAIN_NAME]"
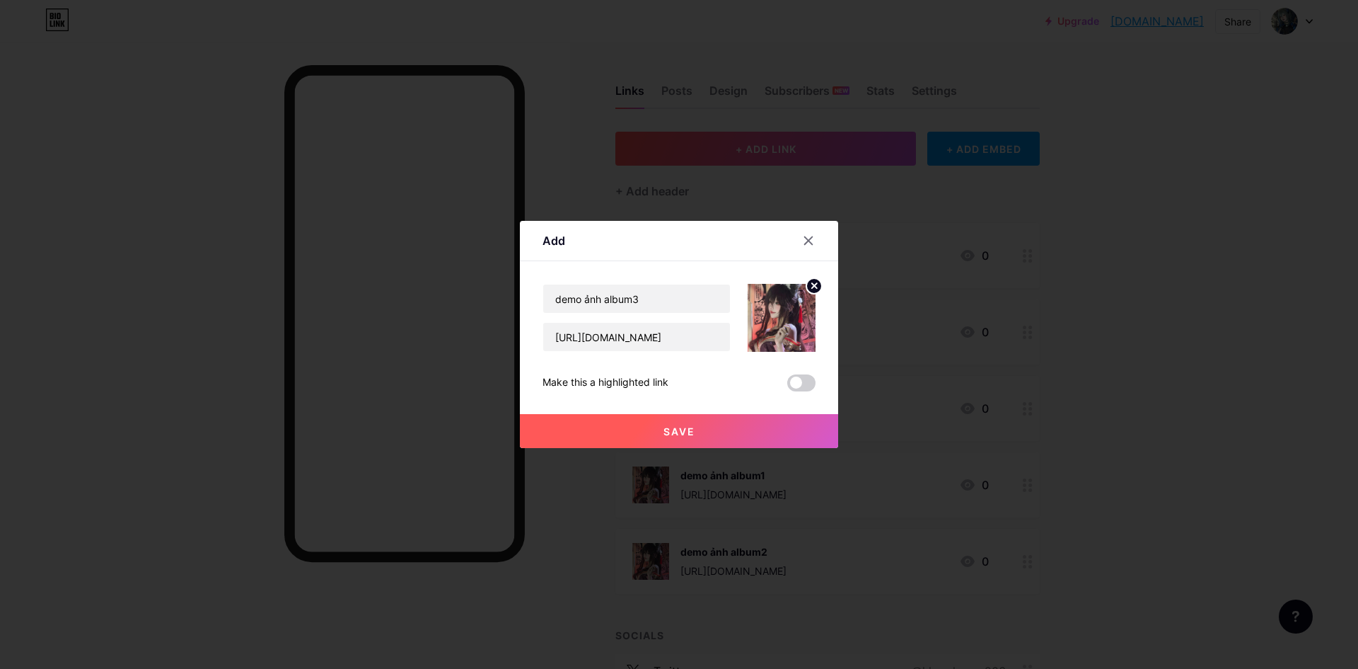
click at [703, 429] on button "Save" at bounding box center [679, 431] width 318 height 34
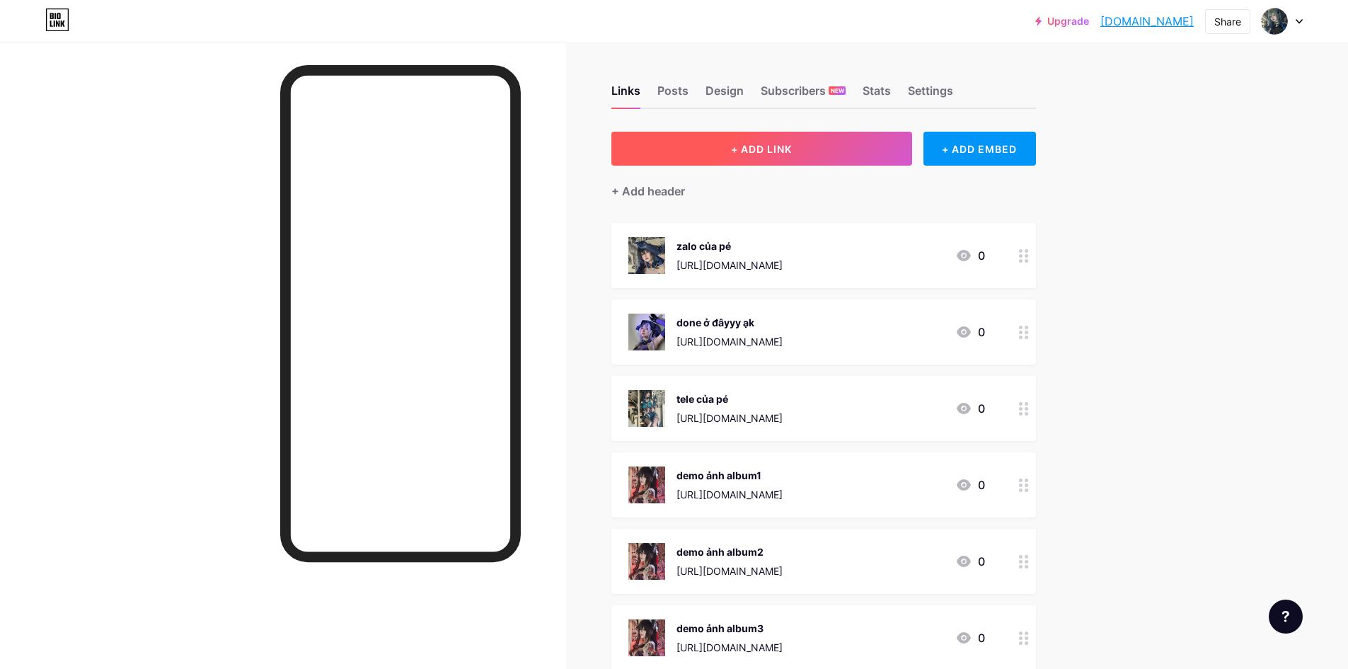
click at [846, 155] on button "+ ADD LINK" at bounding box center [761, 149] width 301 height 34
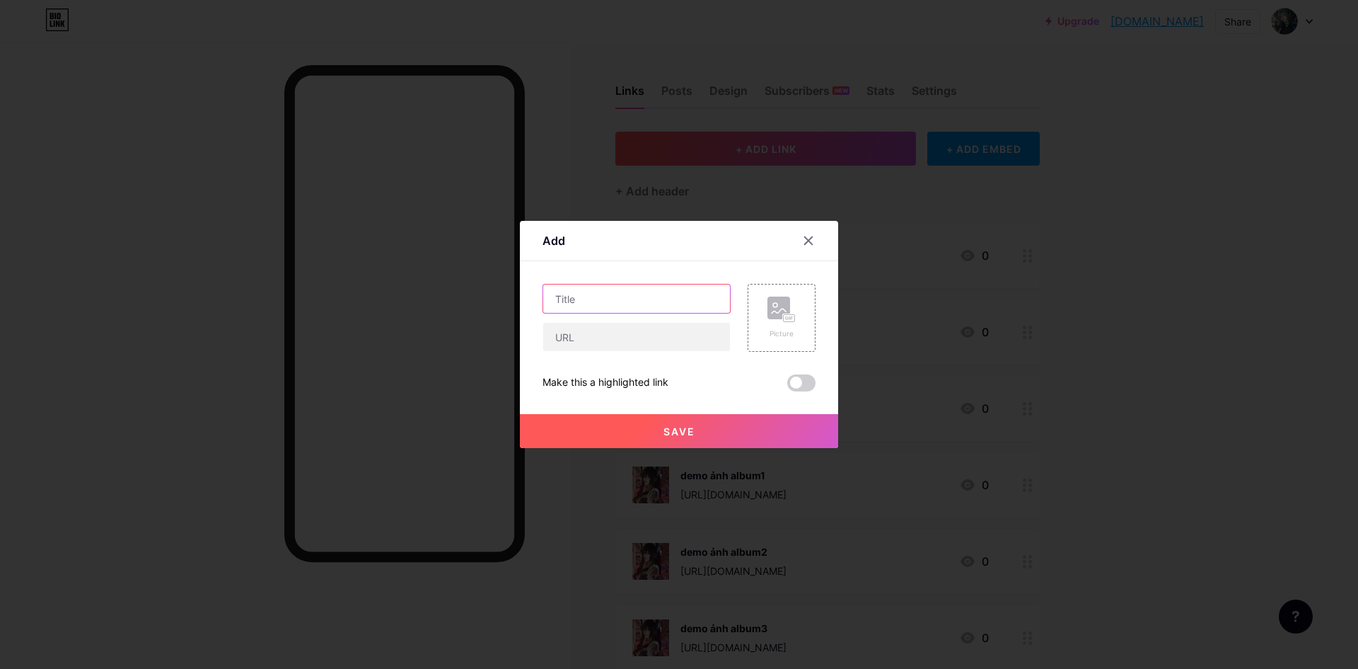
click at [643, 306] on input "text" at bounding box center [636, 298] width 187 height 28
type input "demo video album"
click at [779, 310] on icon at bounding box center [779, 310] width 14 height 4
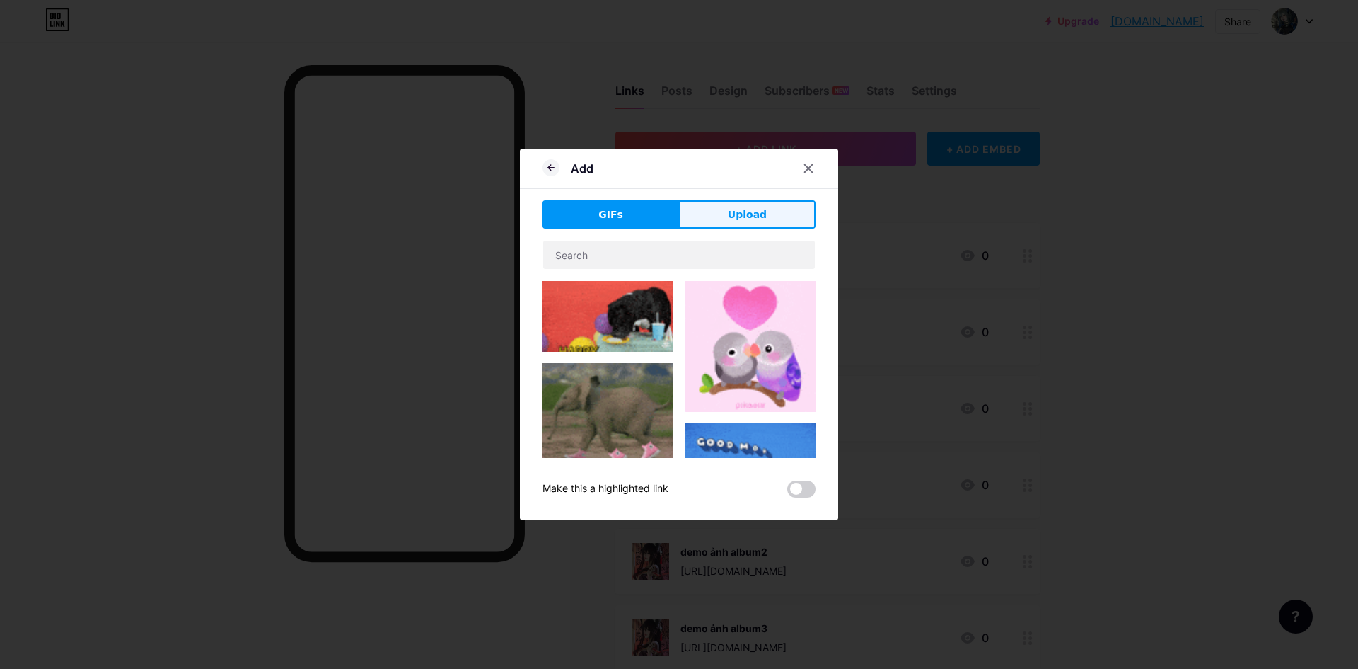
click at [719, 206] on button "Upload" at bounding box center [747, 214] width 137 height 28
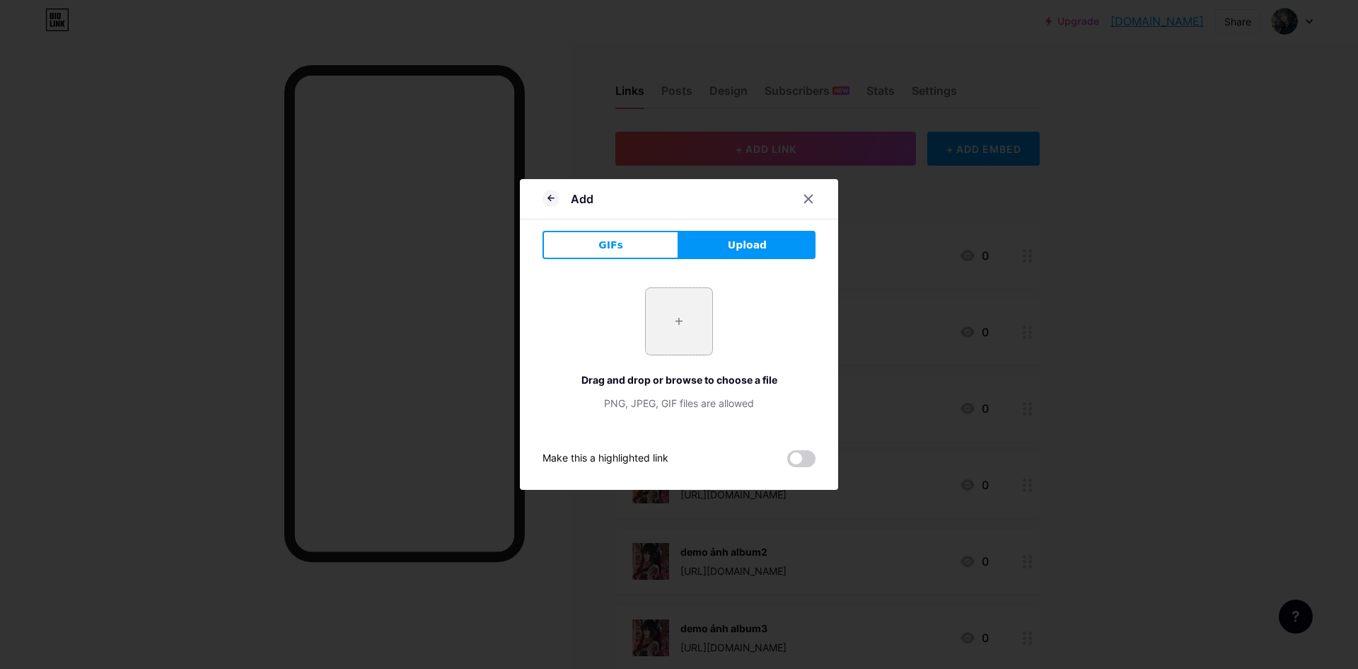
click at [687, 331] on input "file" at bounding box center [679, 321] width 67 height 67
click at [691, 326] on input "file" at bounding box center [679, 321] width 67 height 67
type input "C:\fakepath\z6919992271784_ca6df6e45ca81ed25d969d358a50b899.jpg"
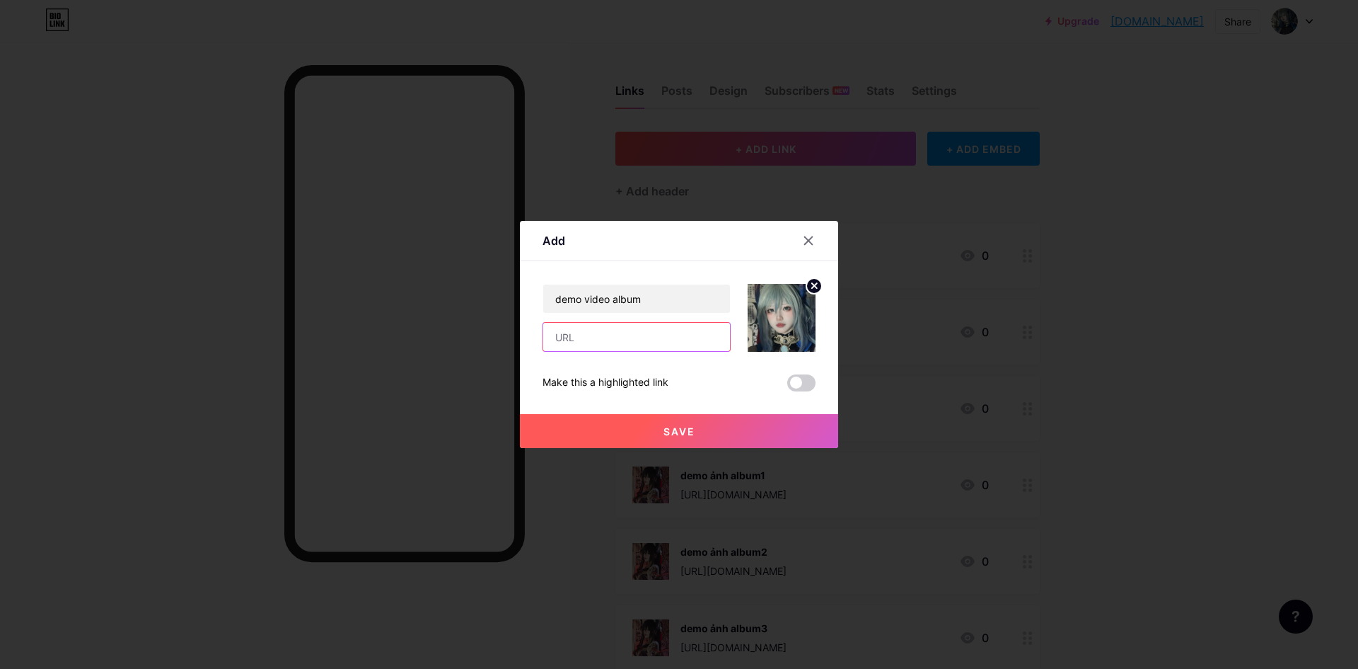
click at [622, 333] on input "text" at bounding box center [636, 337] width 187 height 28
paste input "[URL][DOMAIN_NAME]"
type input "[URL][DOMAIN_NAME]"
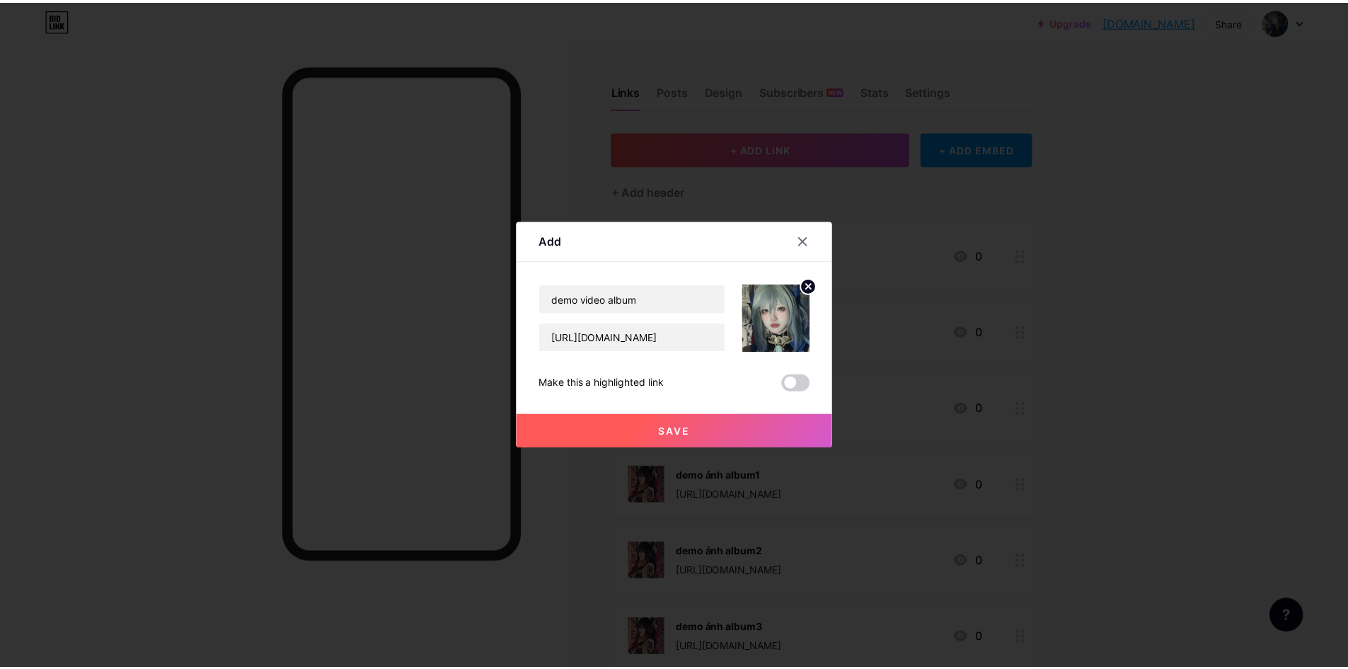
scroll to position [0, 0]
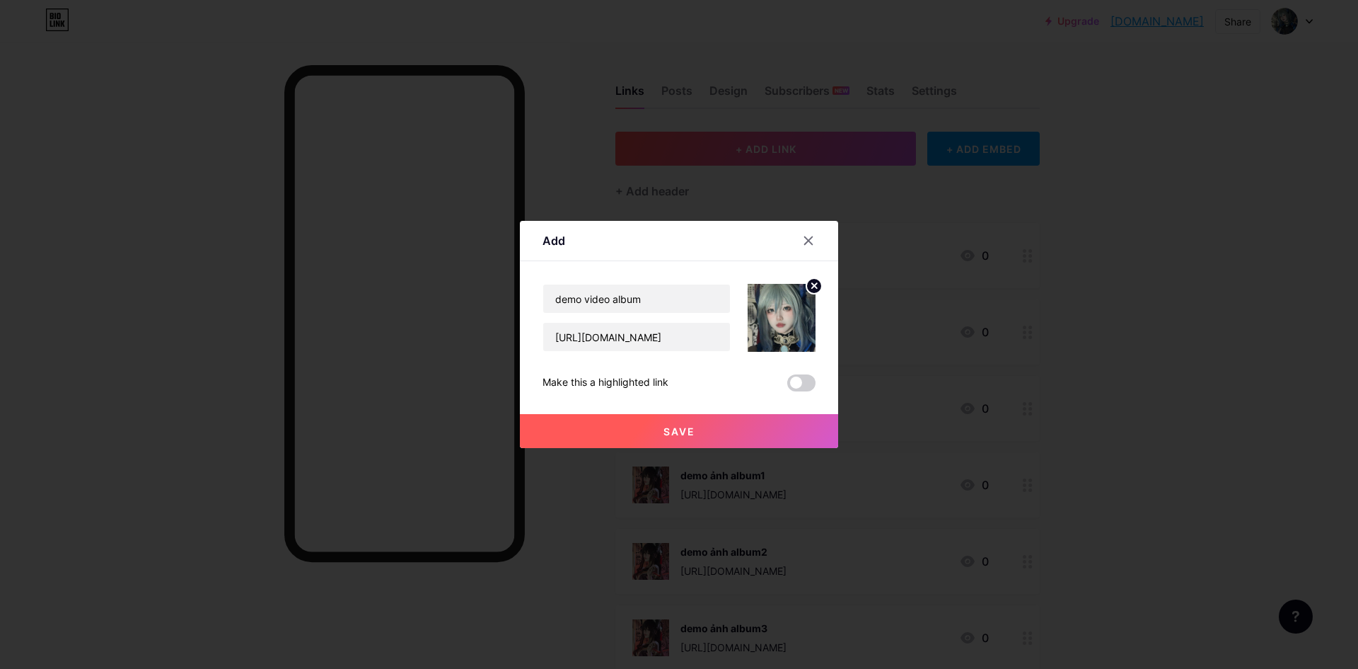
click at [630, 437] on button "Save" at bounding box center [679, 431] width 318 height 34
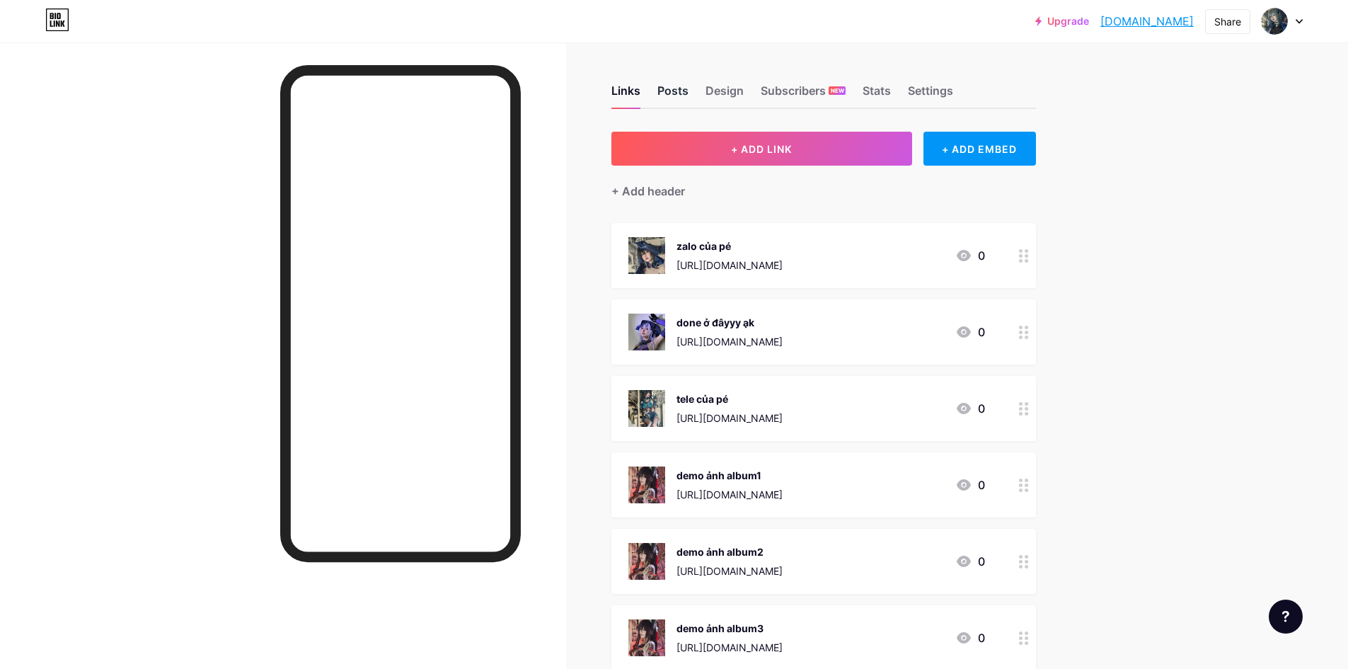
click at [668, 96] on div "Posts" at bounding box center [672, 94] width 31 height 25
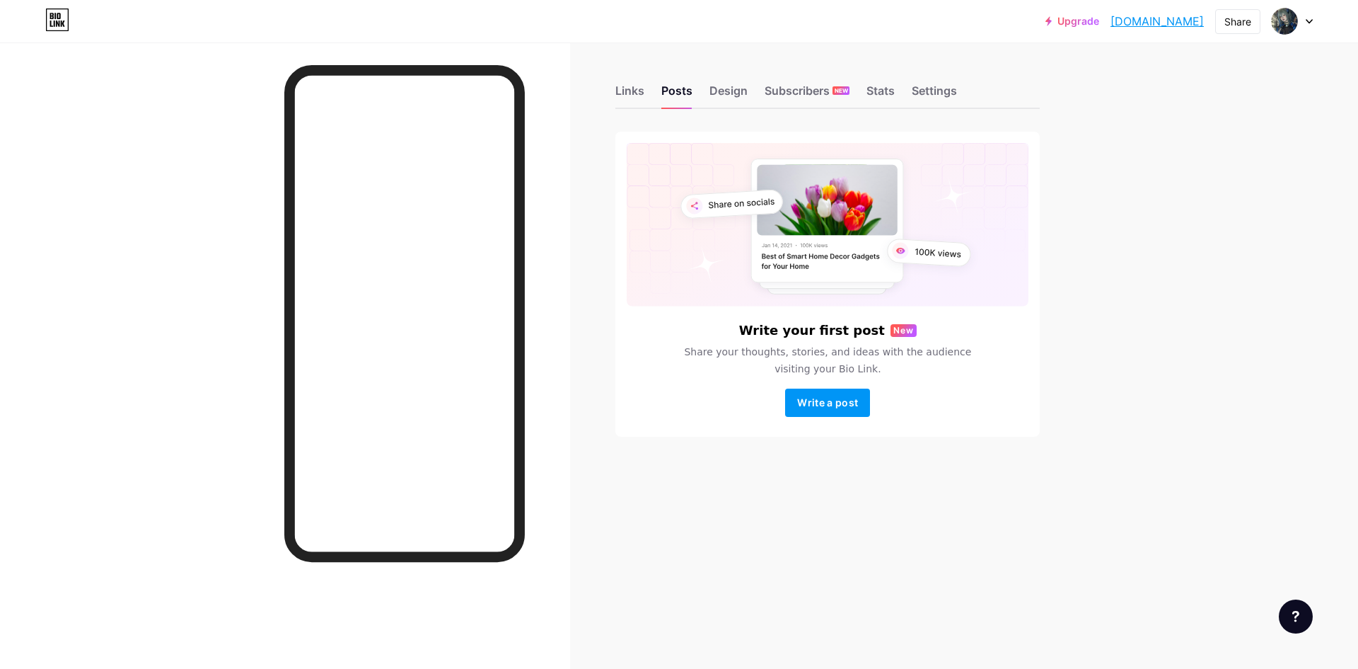
click at [748, 95] on div "Links Posts Design Subscribers NEW Stats Settings" at bounding box center [827, 84] width 424 height 50
click at [735, 96] on div "Design" at bounding box center [729, 94] width 38 height 25
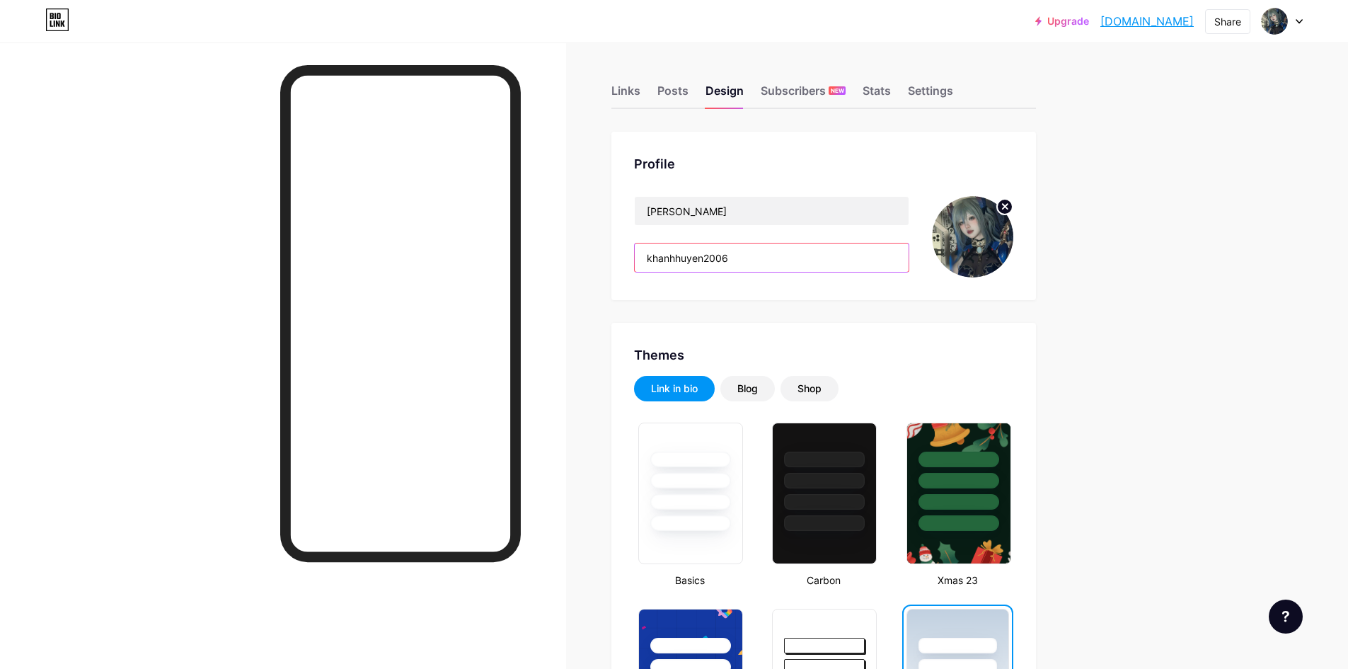
click at [843, 260] on input "khanhhuyen2006" at bounding box center [772, 257] width 274 height 28
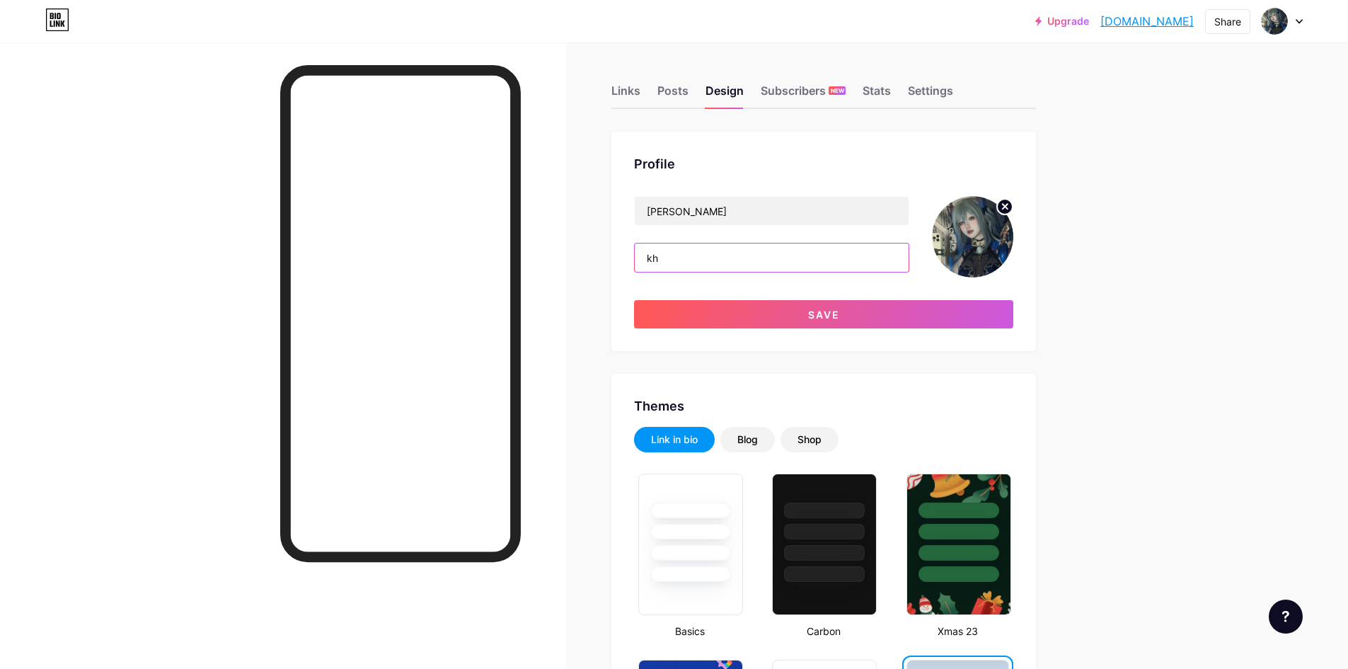
type input "k"
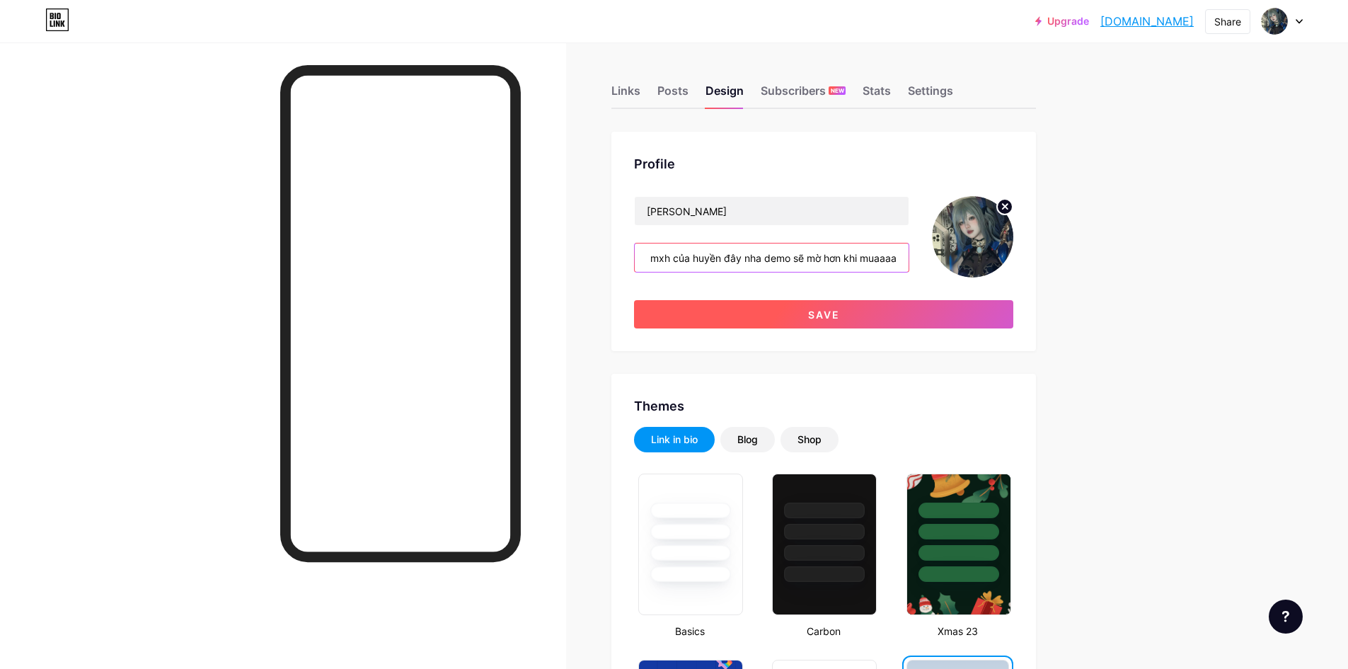
type input "add mxh của huyền đây nha demo sẽ mờ hơn khi muaaaa"
click at [860, 314] on button "Save" at bounding box center [823, 314] width 379 height 28
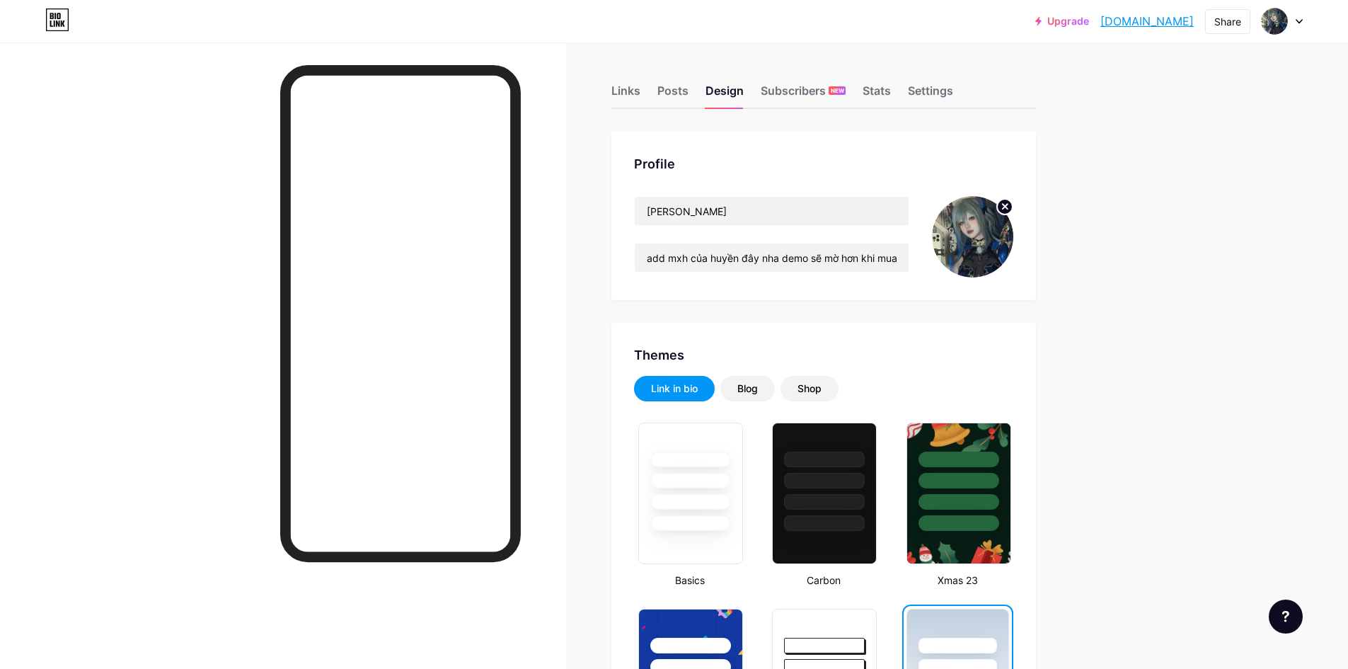
click at [1133, 25] on link "[DOMAIN_NAME]" at bounding box center [1146, 21] width 93 height 17
click at [615, 91] on div "Links" at bounding box center [625, 94] width 29 height 25
